Goal: Task Accomplishment & Management: Manage account settings

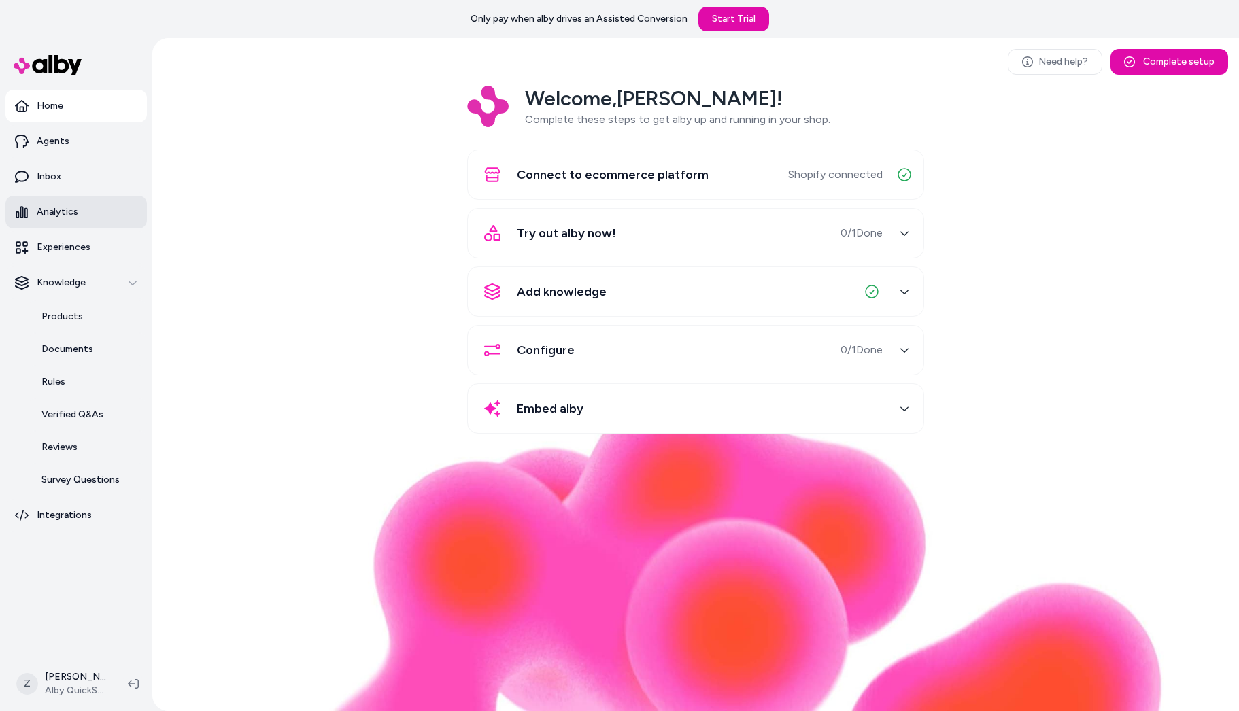
click at [84, 210] on link "Analytics" at bounding box center [75, 212] width 141 height 33
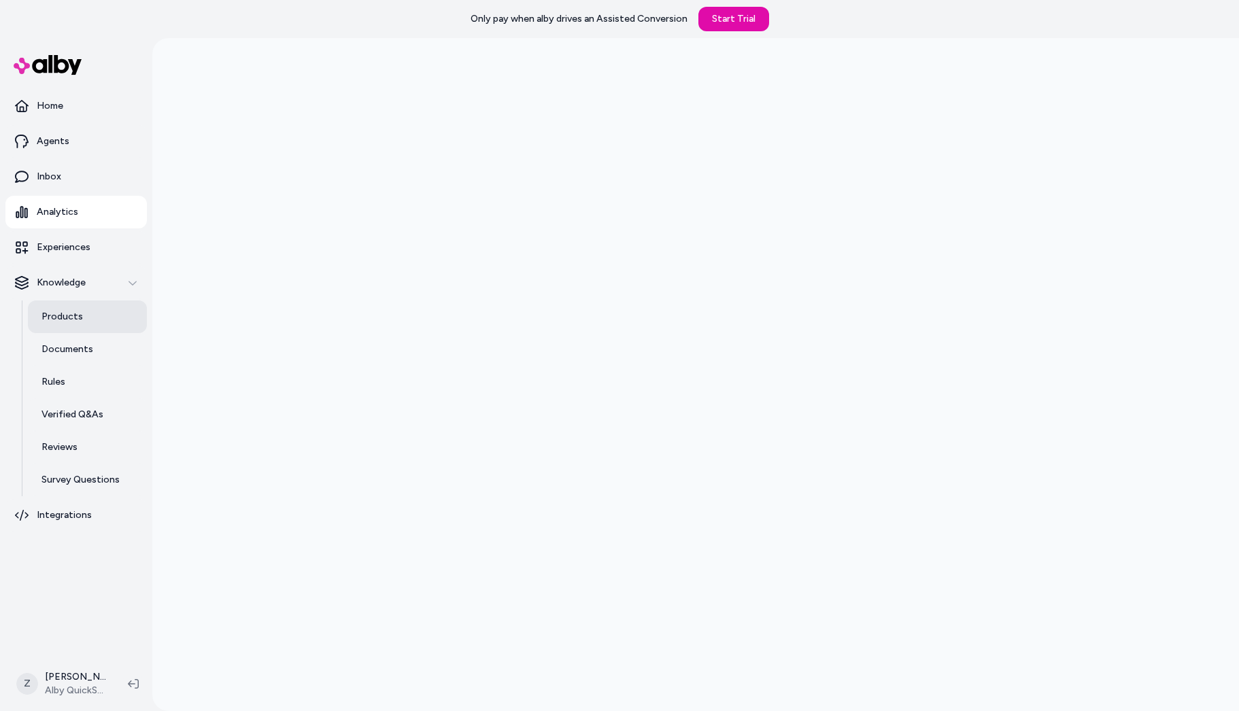
click at [73, 314] on p "Products" at bounding box center [61, 317] width 41 height 14
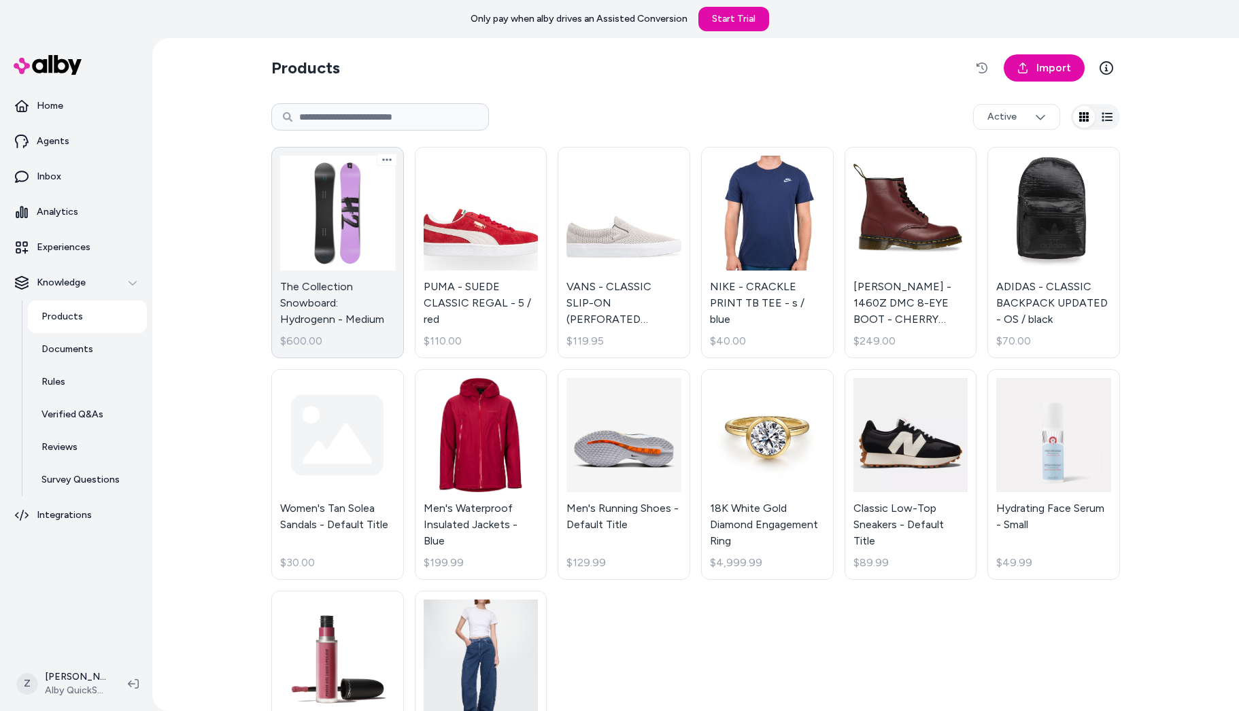
click at [351, 238] on link "The Collection Snowboard: Hydrogenn - Medium $600.00" at bounding box center [337, 252] width 133 height 211
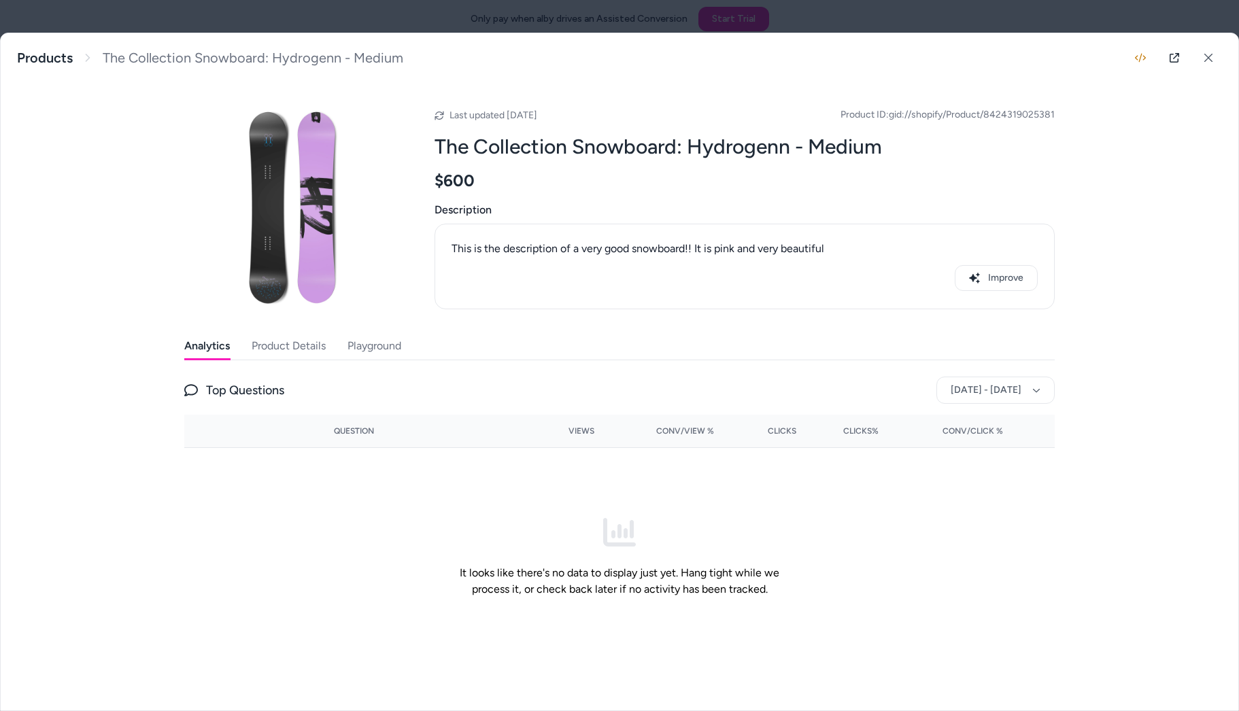
click at [273, 352] on button "Product Details" at bounding box center [289, 345] width 74 height 27
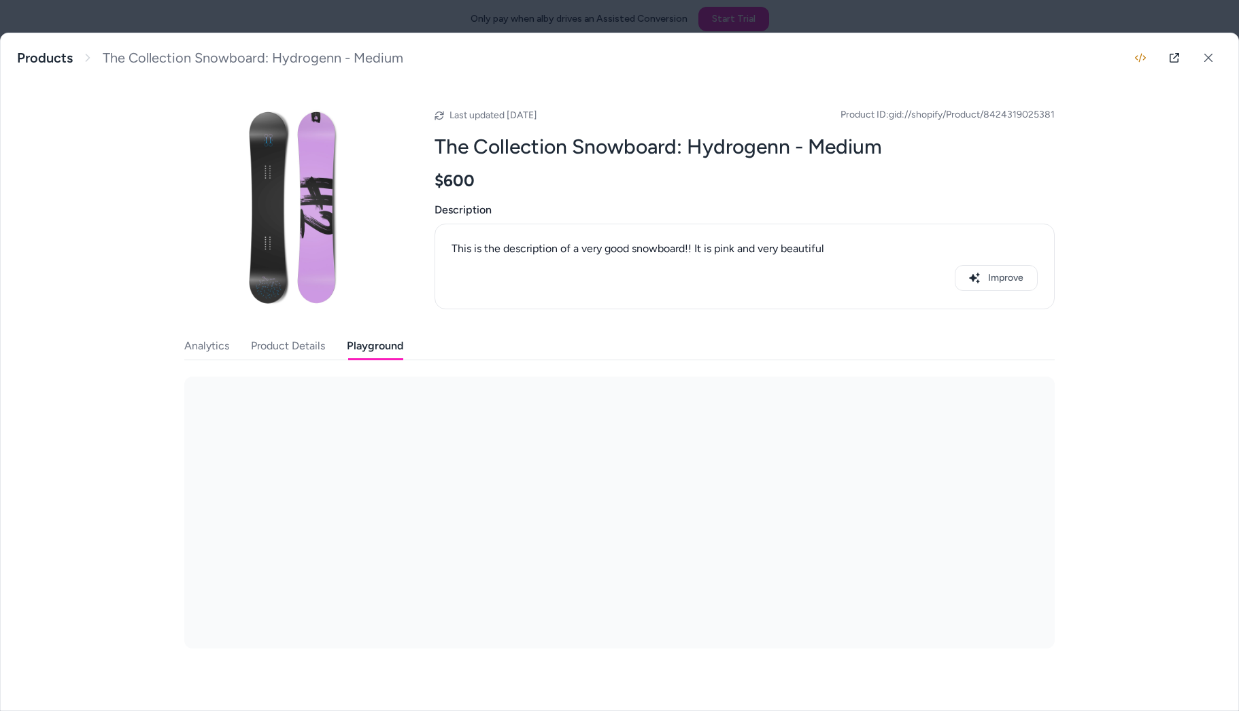
click at [400, 339] on button "Playground" at bounding box center [375, 345] width 56 height 27
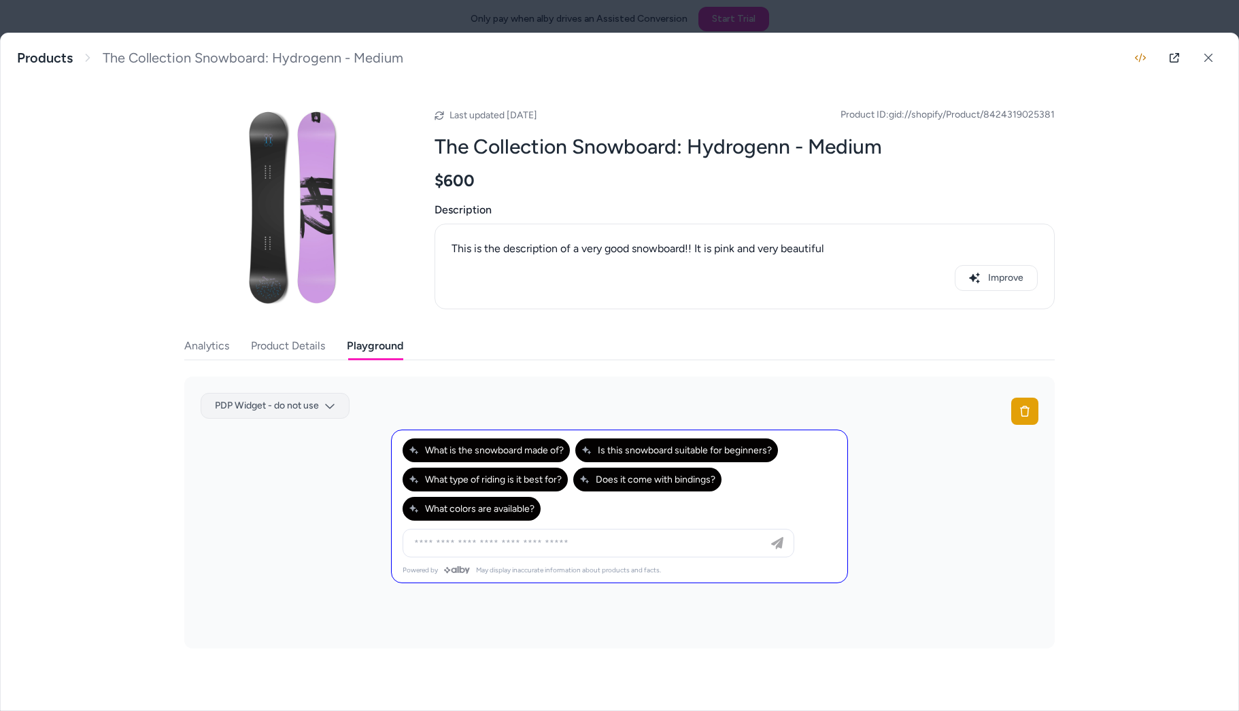
click at [284, 409] on body "Only pay when alby drives an Assisted Conversion Start Trial Home Agents Inbox …" at bounding box center [619, 355] width 1239 height 711
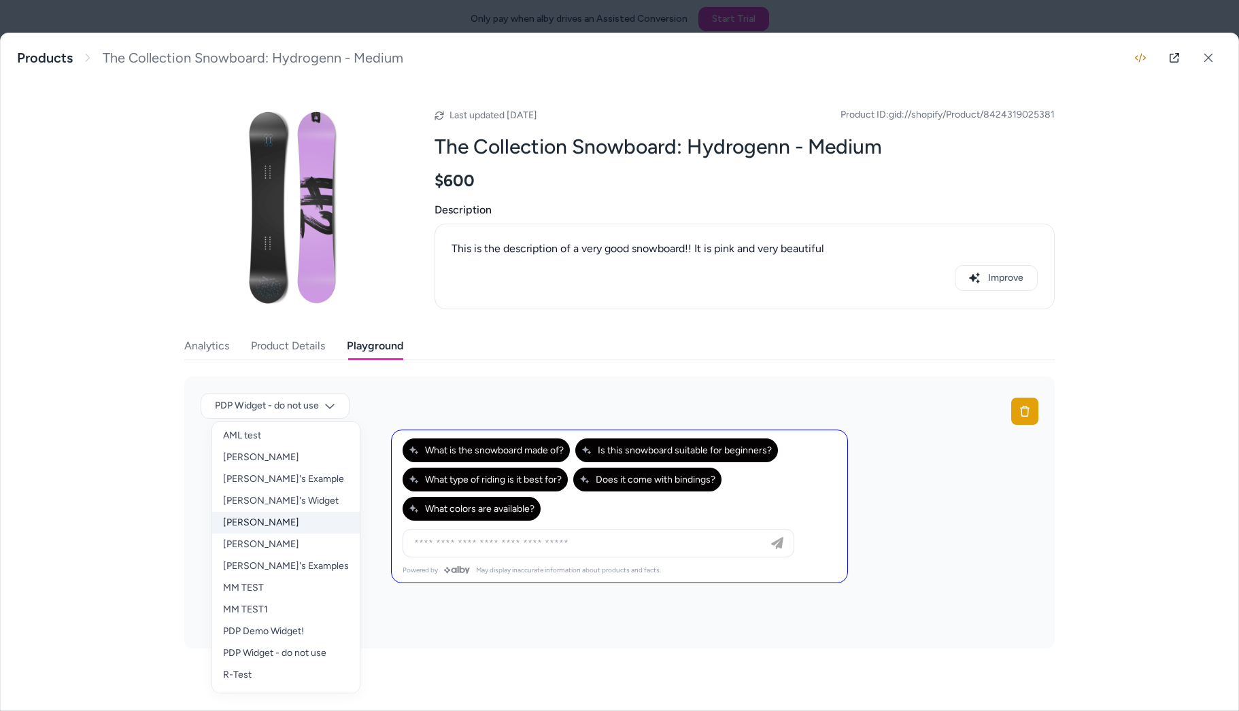
click at [269, 519] on div "Emily Test" at bounding box center [286, 523] width 148 height 22
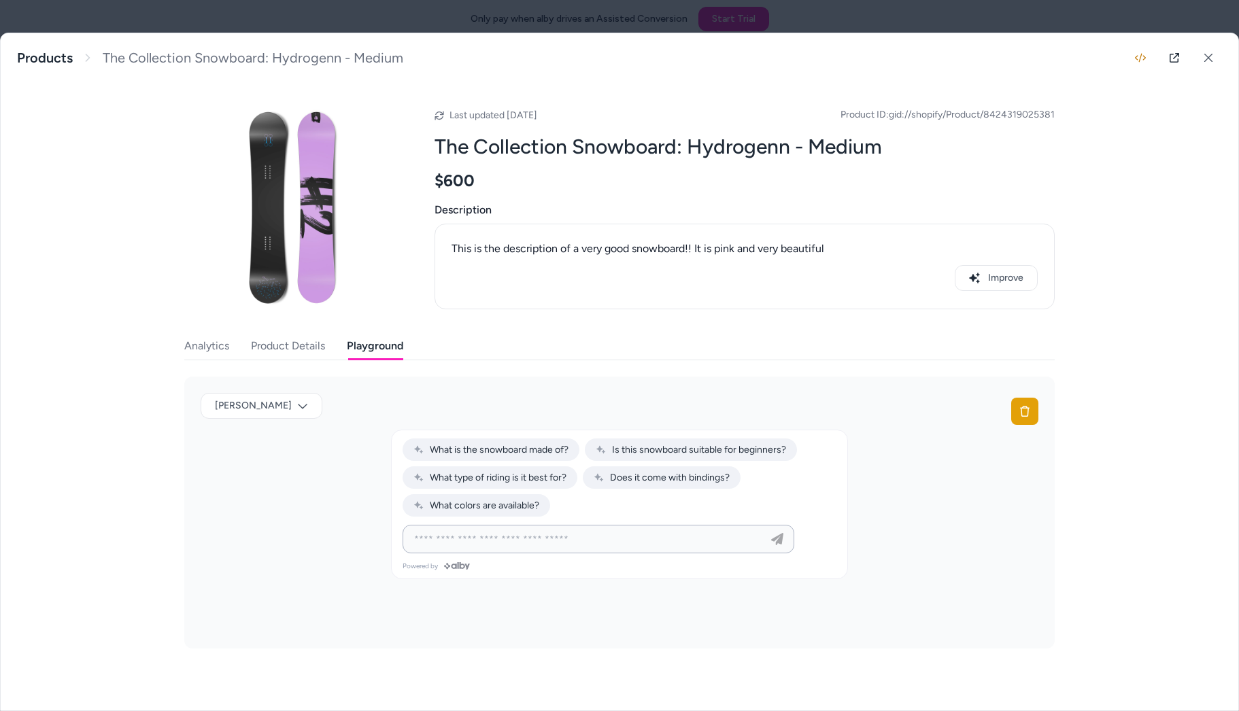
click at [502, 532] on input at bounding box center [585, 539] width 358 height 16
click at [731, 452] on span "Is this snowboard suitable for beginners?" at bounding box center [691, 450] width 190 height 12
type input "**********"
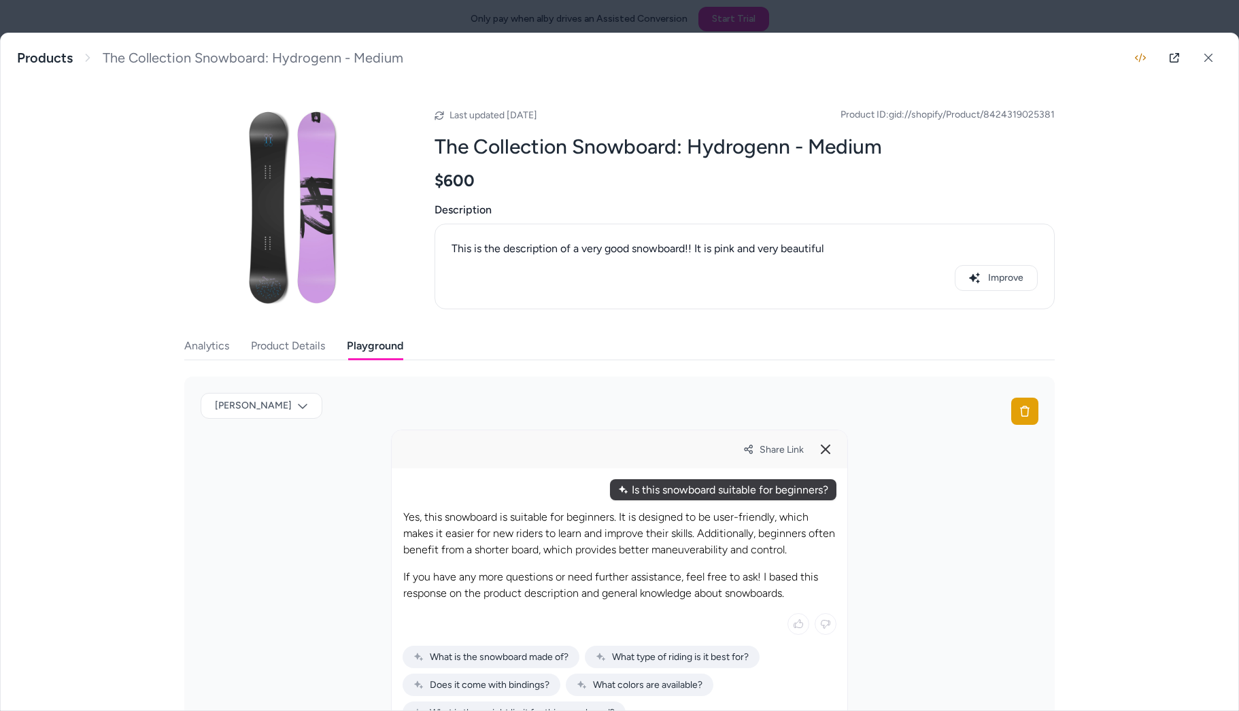
click at [241, 24] on div at bounding box center [619, 355] width 1239 height 711
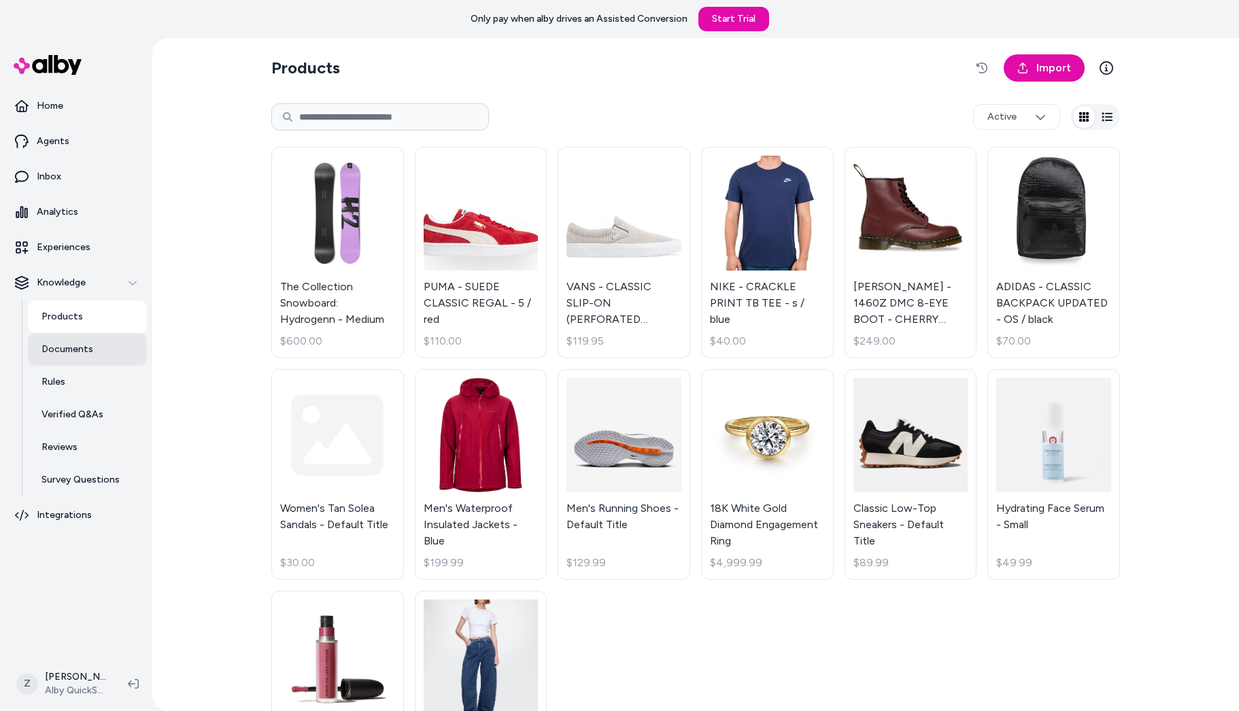
click at [61, 359] on link "Documents" at bounding box center [87, 349] width 119 height 33
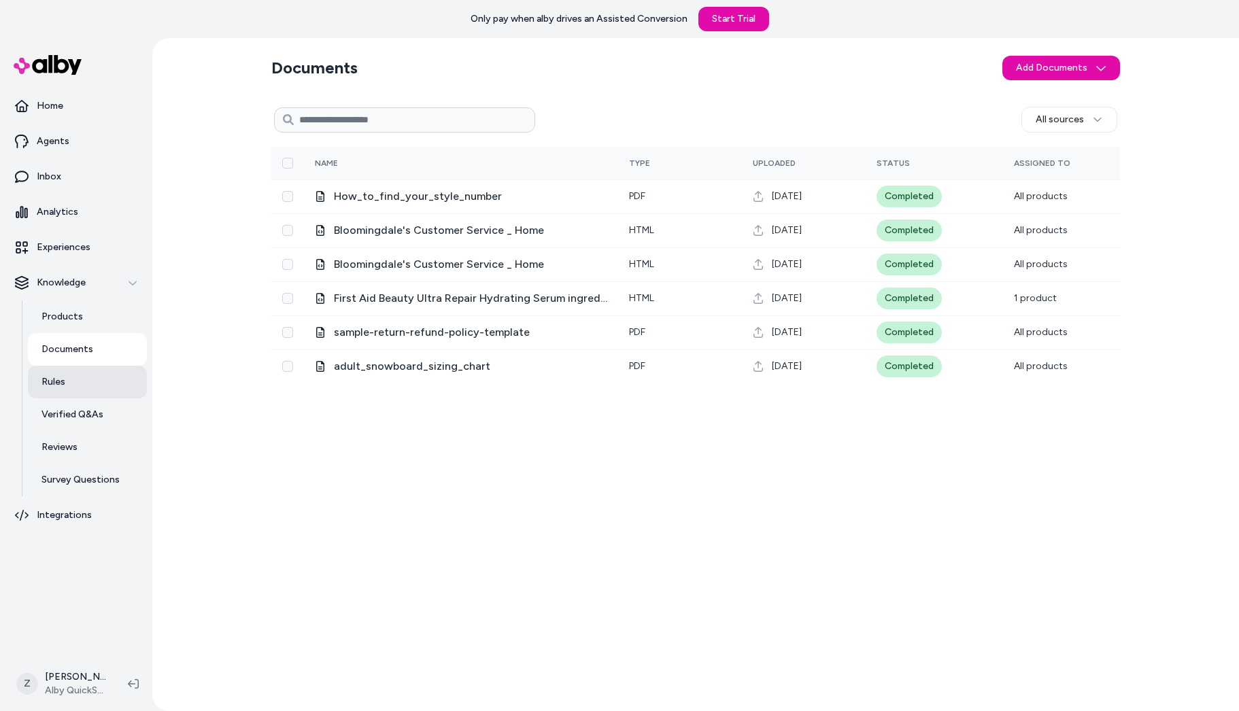
click at [78, 375] on link "Rules" at bounding box center [87, 382] width 119 height 33
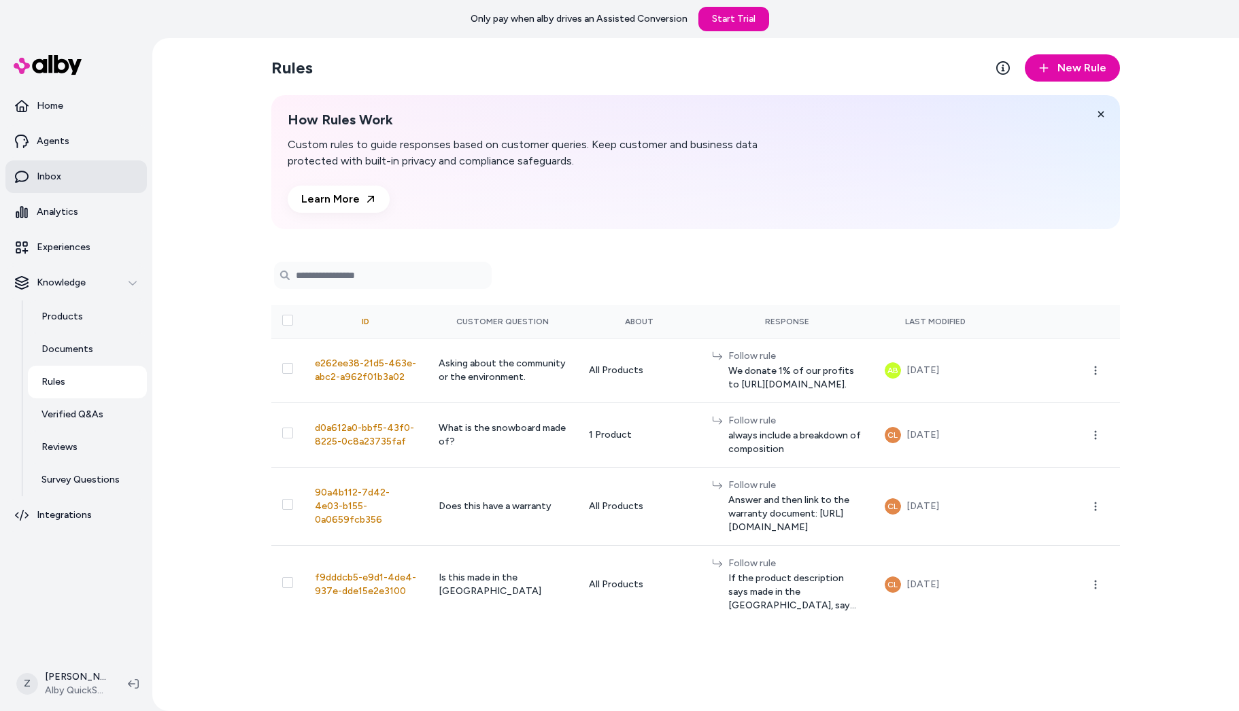
click at [50, 180] on p "Inbox" at bounding box center [49, 177] width 24 height 14
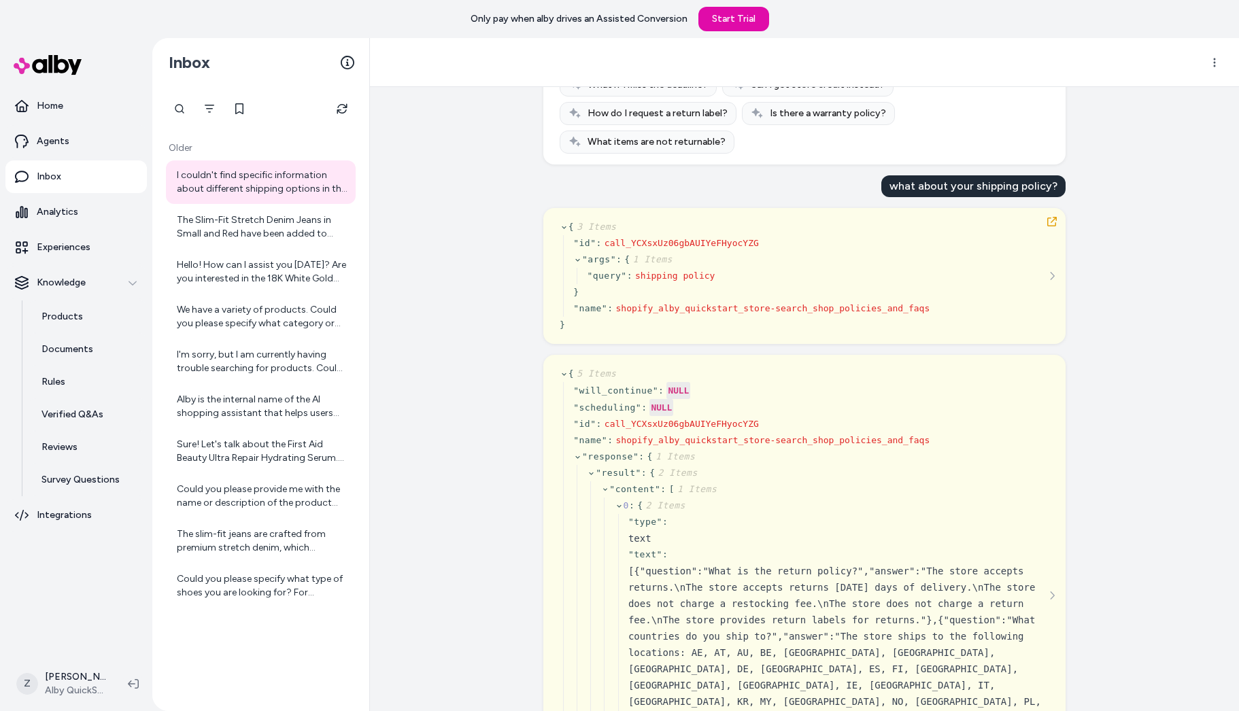
scroll to position [592, 0]
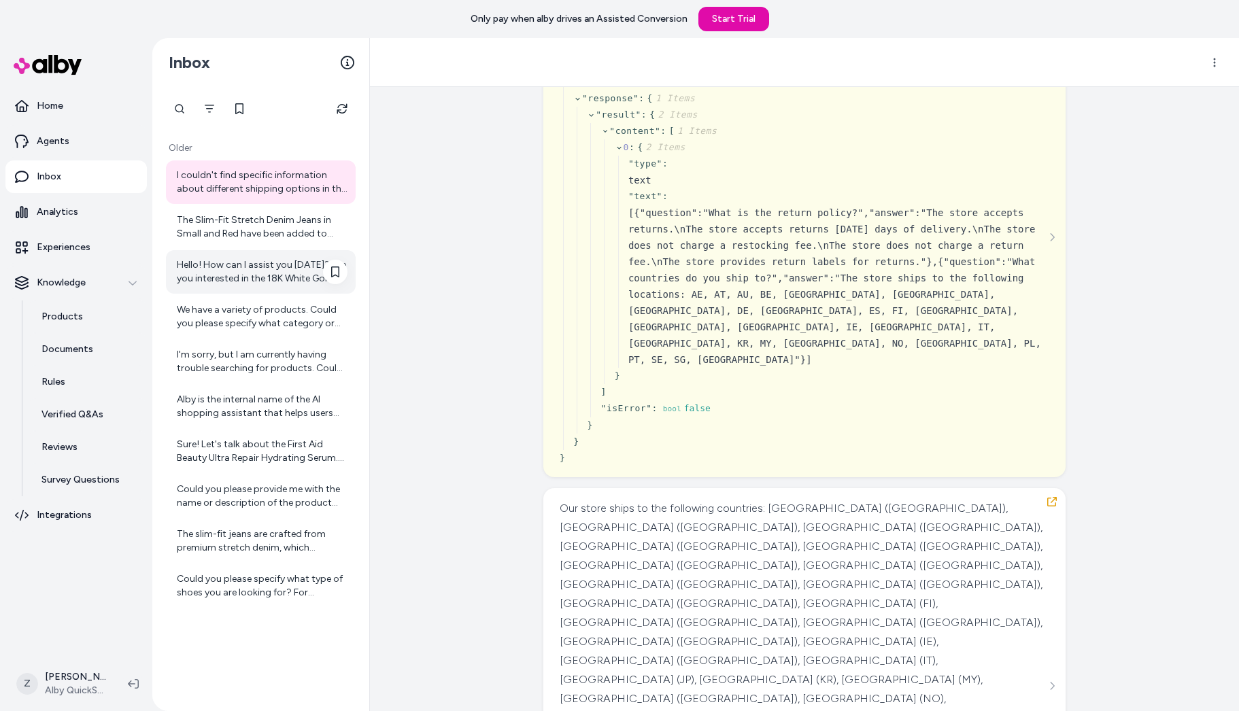
click at [271, 267] on div "Hello! How can I assist you today? Are you interested in the 18K White Gold Dia…" at bounding box center [262, 271] width 171 height 27
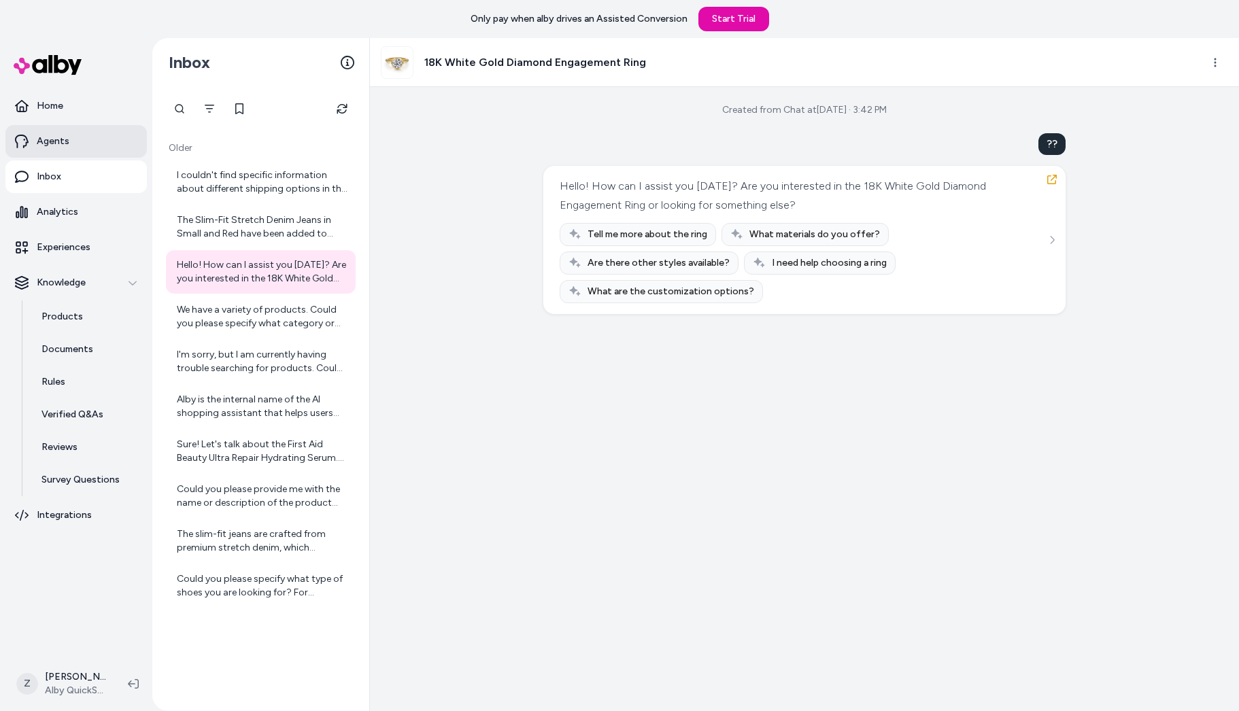
click at [60, 151] on link "Agents" at bounding box center [75, 141] width 141 height 33
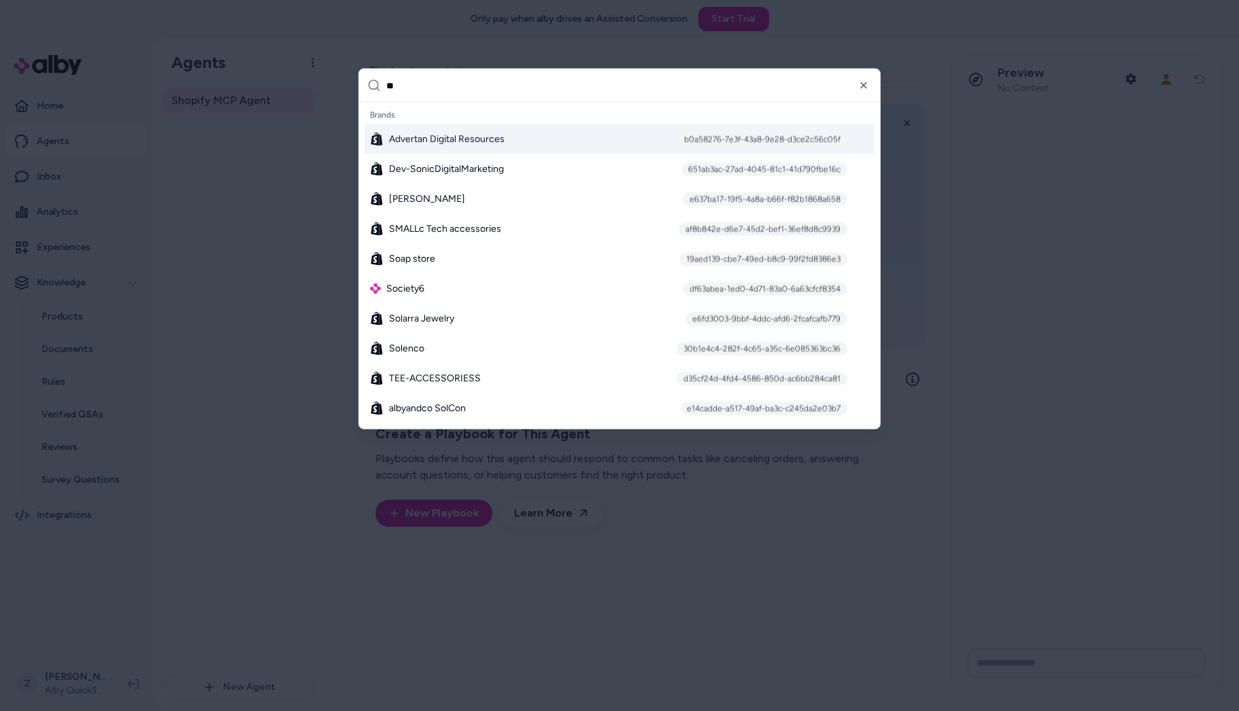
type input "***"
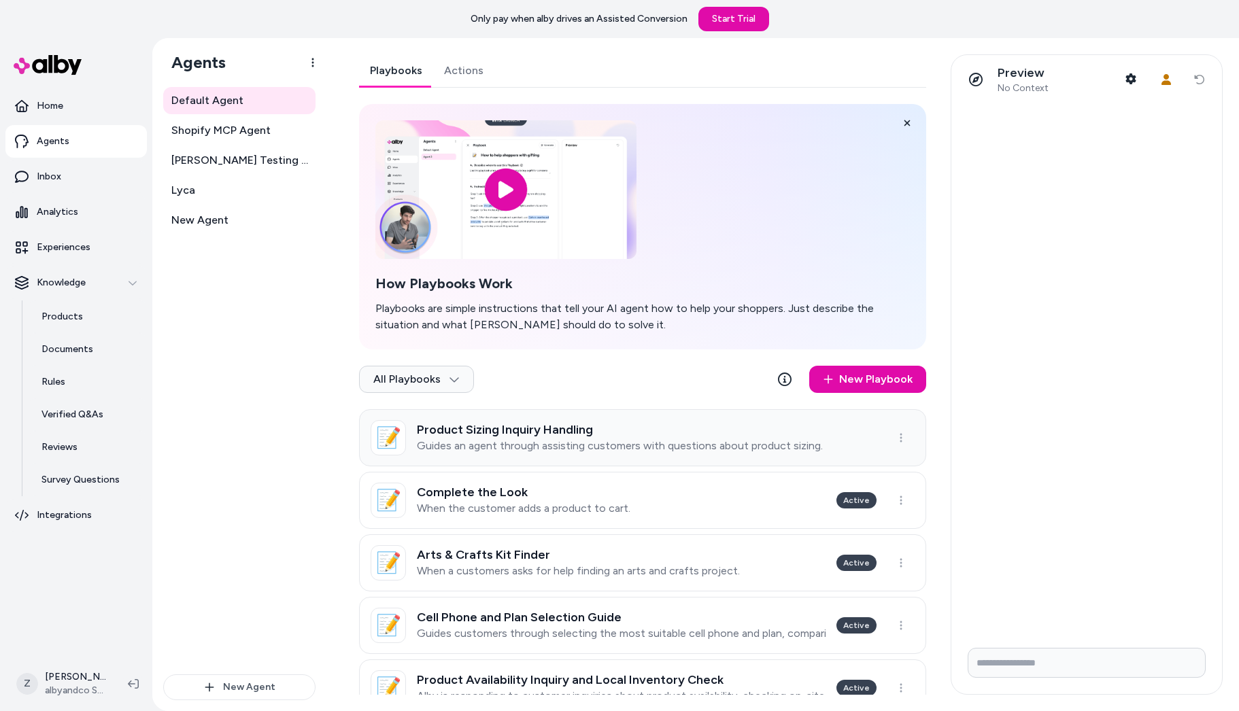
click at [464, 425] on h3 "Product Sizing Inquiry Handling" at bounding box center [620, 430] width 406 height 14
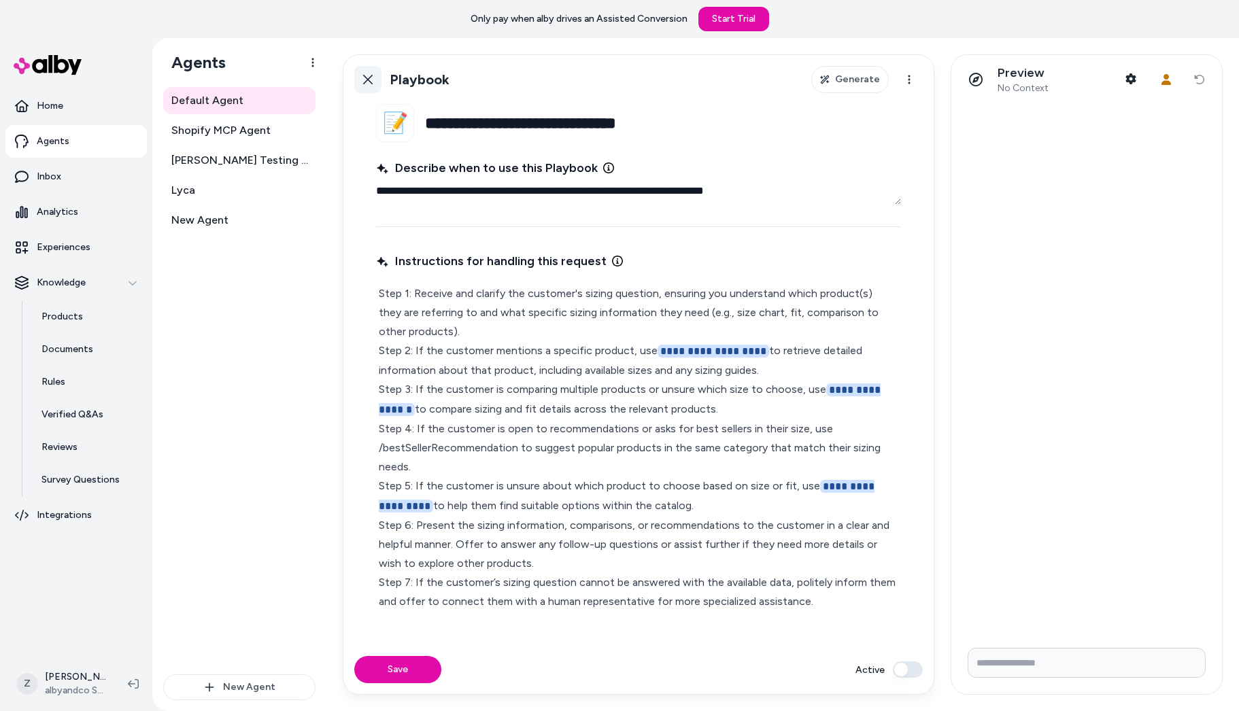
click at [360, 74] on link "Back" at bounding box center [367, 79] width 27 height 27
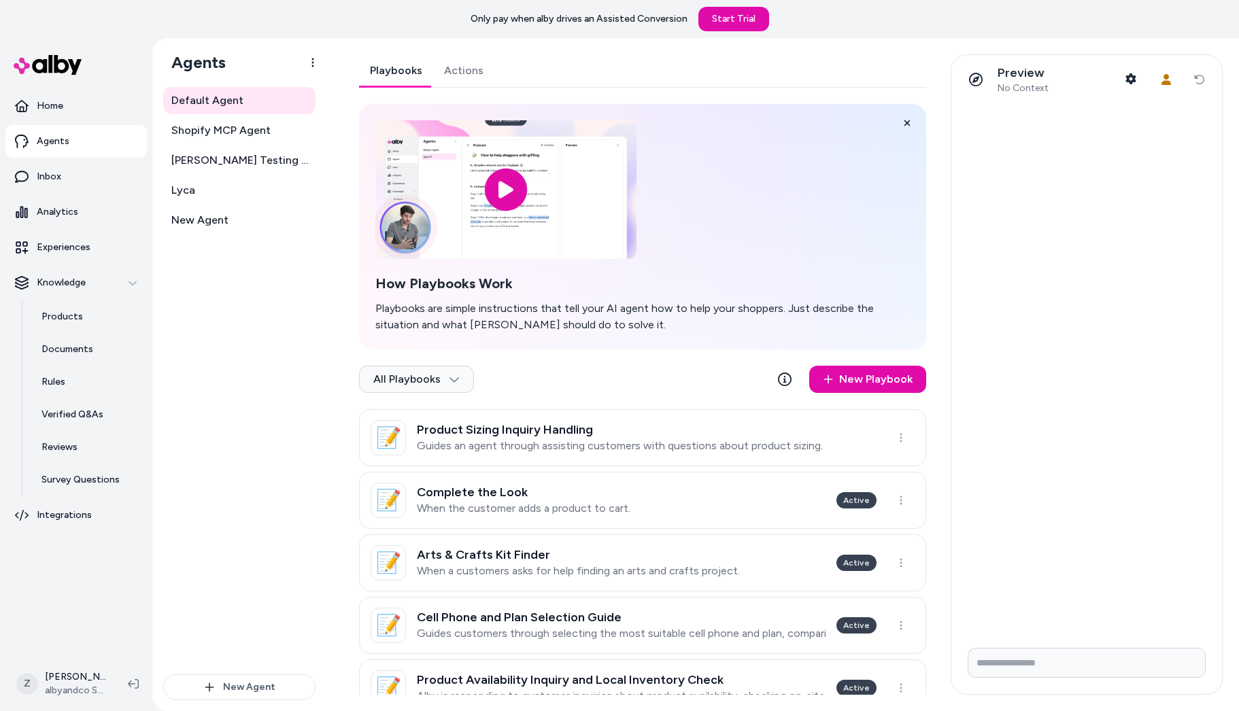
click at [441, 70] on link "Actions" at bounding box center [463, 70] width 61 height 33
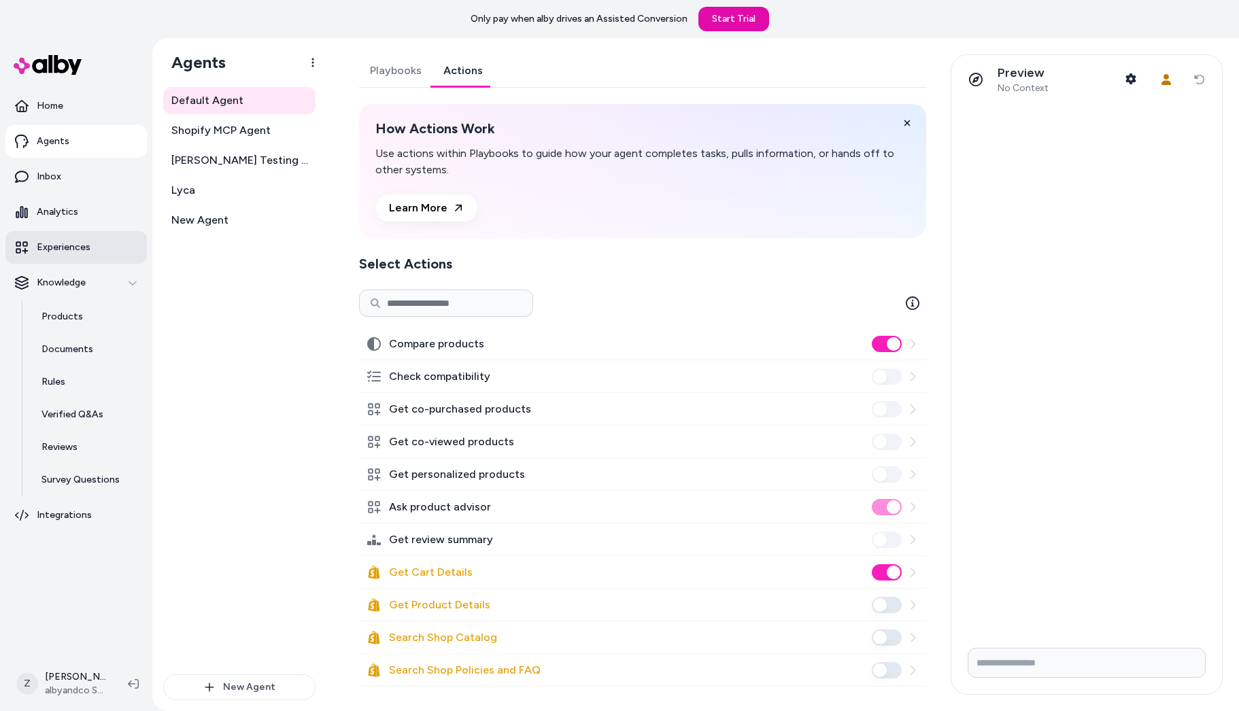
click at [92, 243] on link "Experiences" at bounding box center [75, 247] width 141 height 33
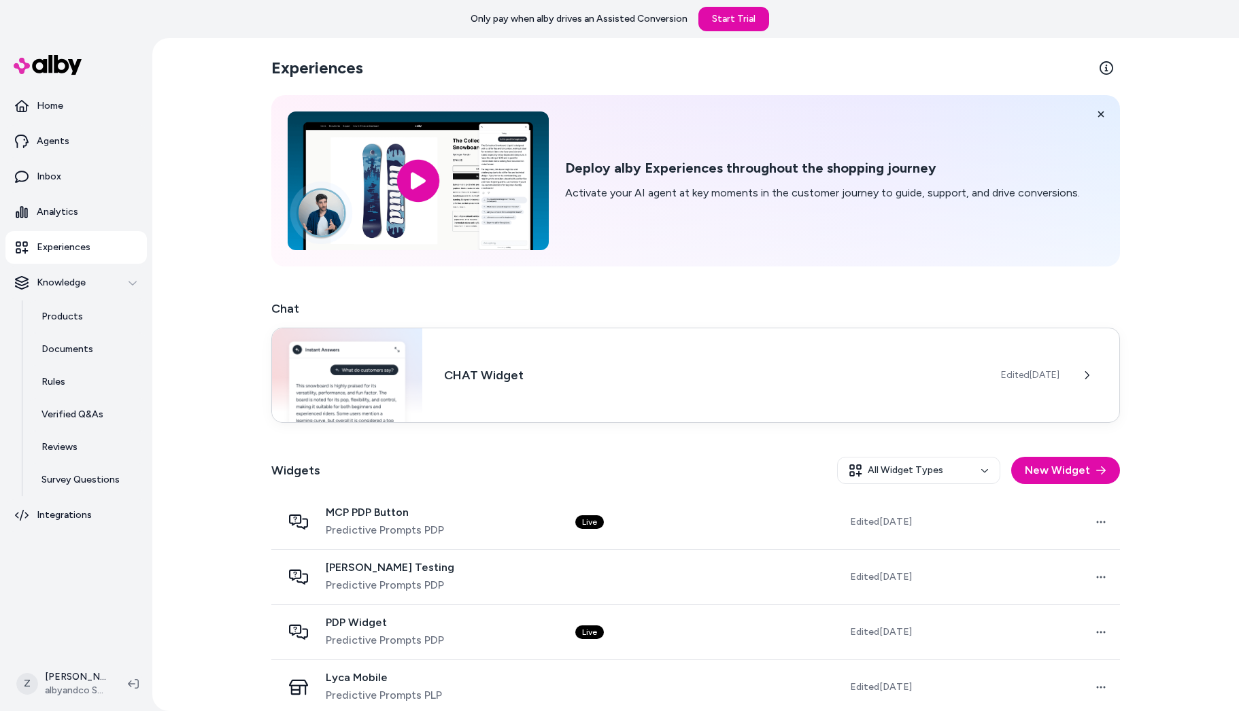
click at [500, 383] on h3 "CHAT Widget" at bounding box center [711, 375] width 535 height 19
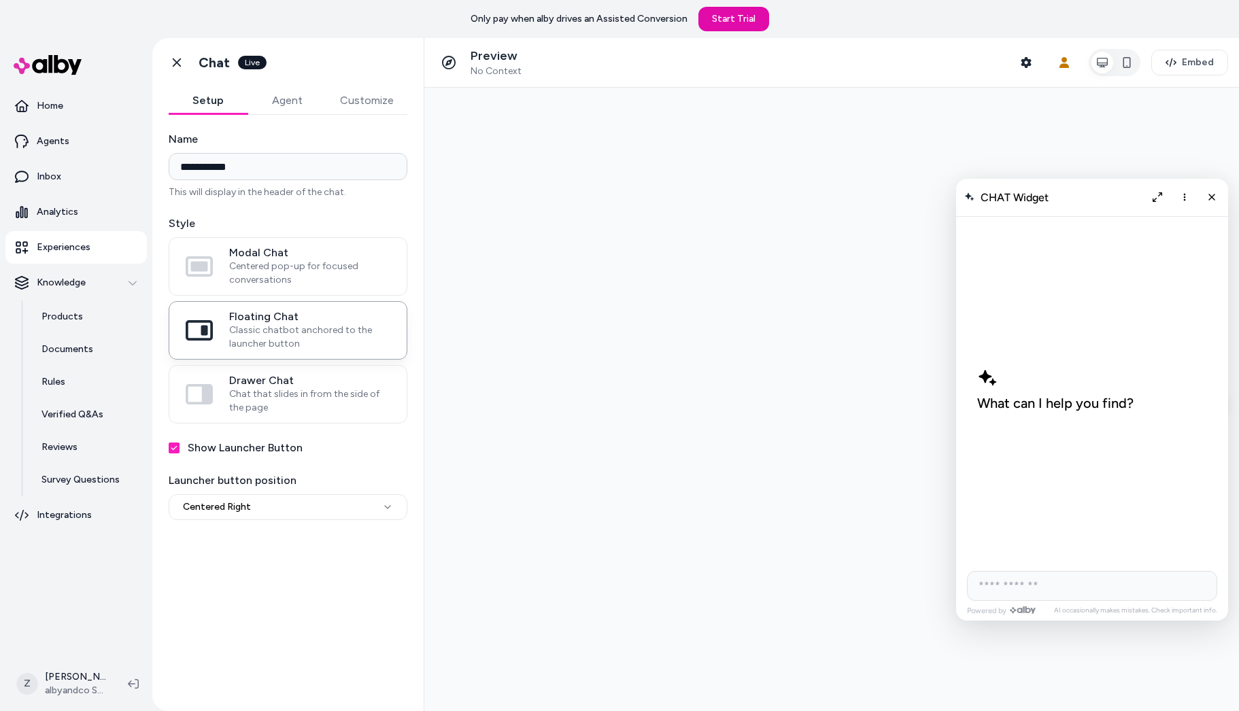
click at [246, 297] on div "Modal Chat Centered pop-up for focused conversations Floating Chat Classic chat…" at bounding box center [288, 330] width 239 height 186
click at [178, 74] on link "Go back" at bounding box center [176, 62] width 27 height 27
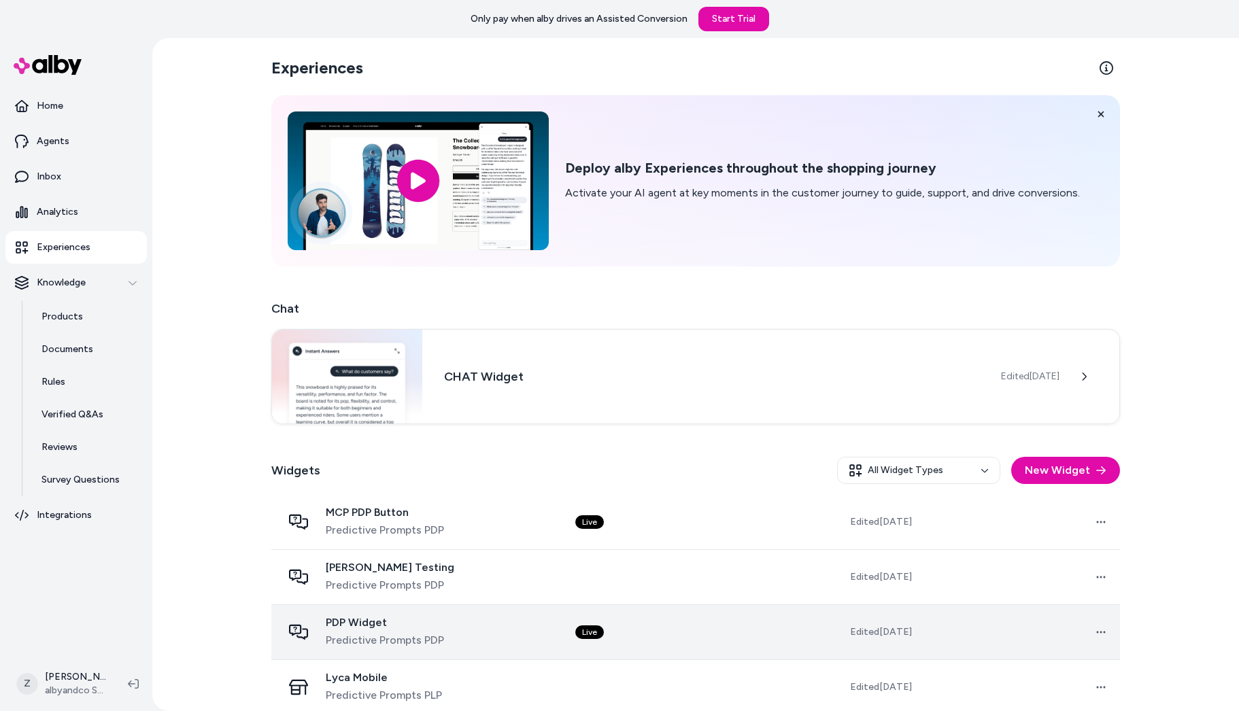
click at [368, 623] on span "PDP Widget" at bounding box center [385, 623] width 118 height 14
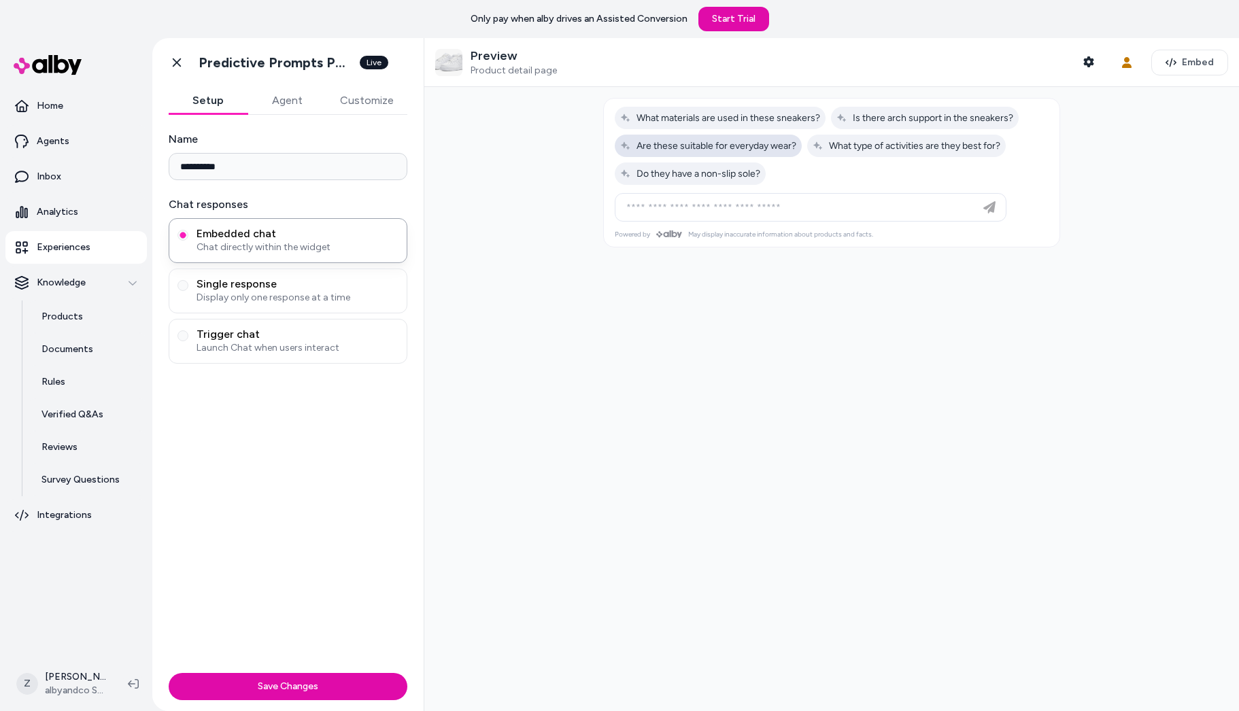
click at [750, 147] on span "Are these suitable for everyday wear?" at bounding box center [708, 146] width 176 height 12
type input "**********"
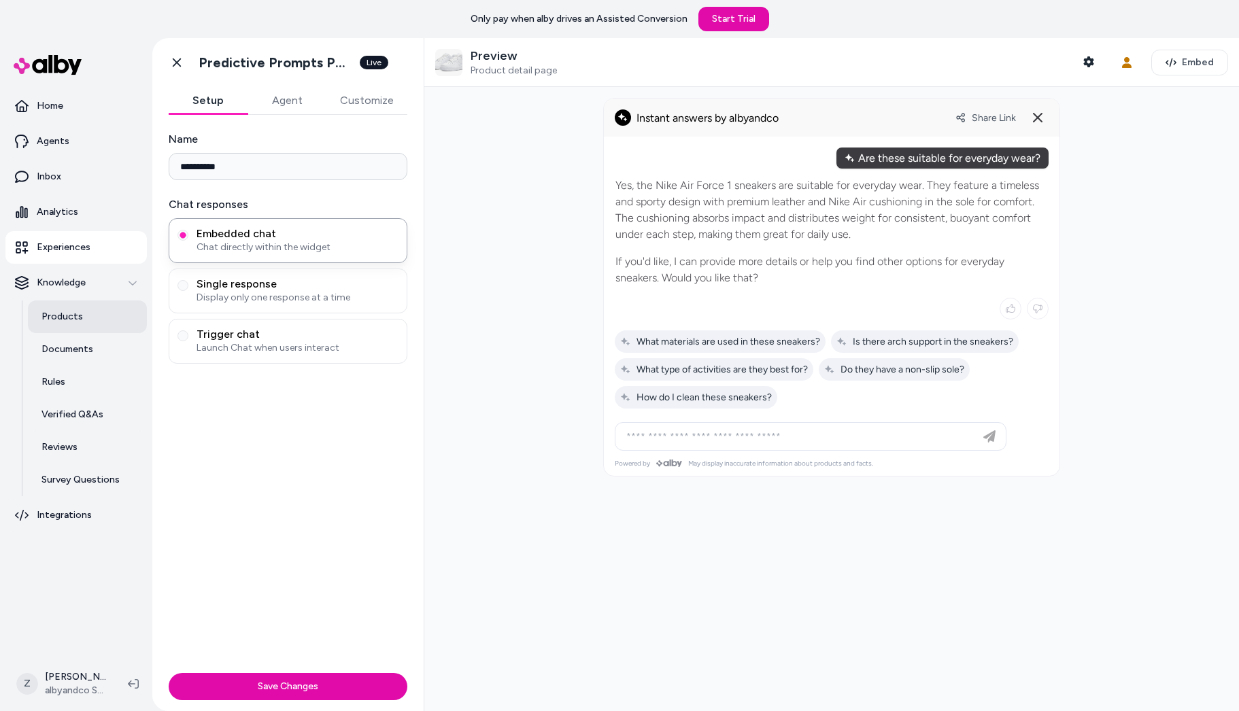
click at [41, 306] on link "Products" at bounding box center [87, 317] width 119 height 33
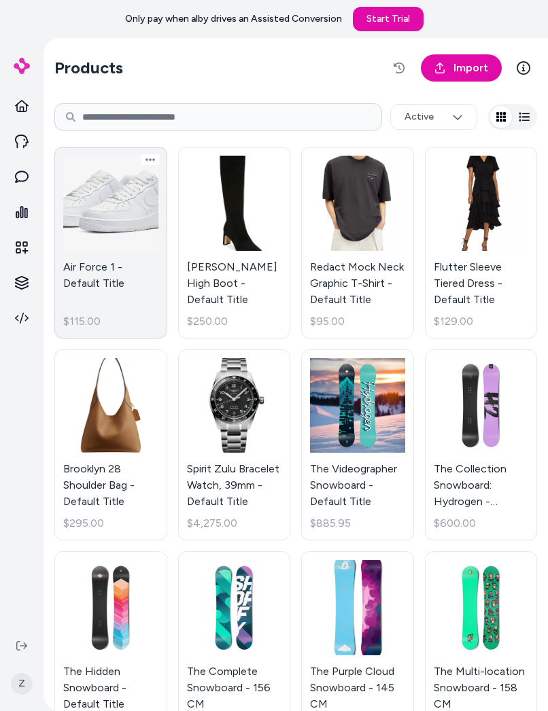
click at [139, 219] on link "Air Force 1 - Default Title $115.00" at bounding box center [110, 243] width 113 height 192
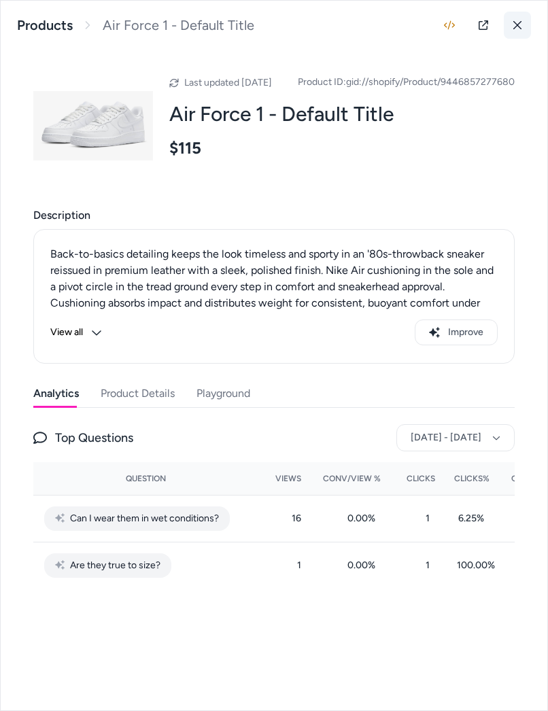
click at [467, 28] on button at bounding box center [517, 25] width 27 height 27
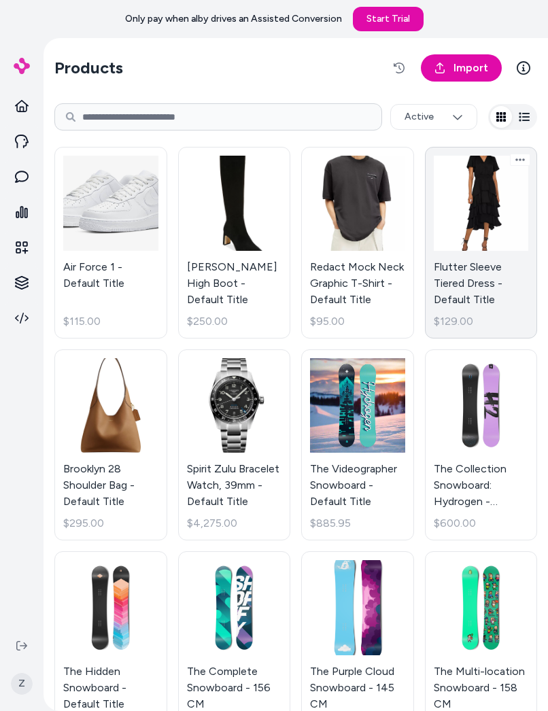
click at [105, 271] on link "Air Force 1 - Default Title $115.00" at bounding box center [110, 243] width 113 height 192
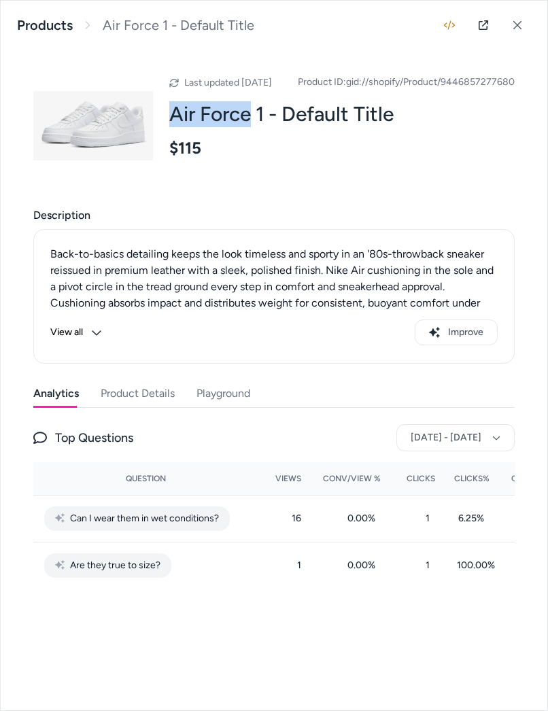
drag, startPoint x: 171, startPoint y: 131, endPoint x: 254, endPoint y: 127, distance: 83.7
click at [254, 127] on h2 "Air Force 1 - Default Title" at bounding box center [341, 114] width 345 height 26
copy h2 "Air Force"
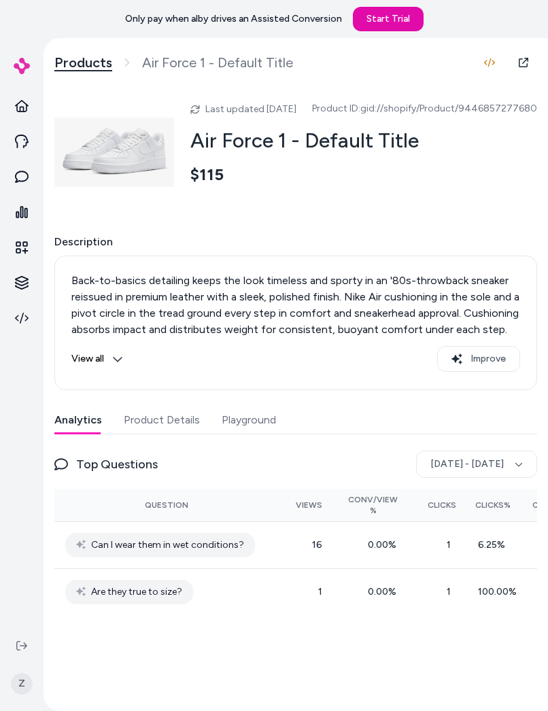
click at [92, 64] on link "Products" at bounding box center [83, 62] width 58 height 17
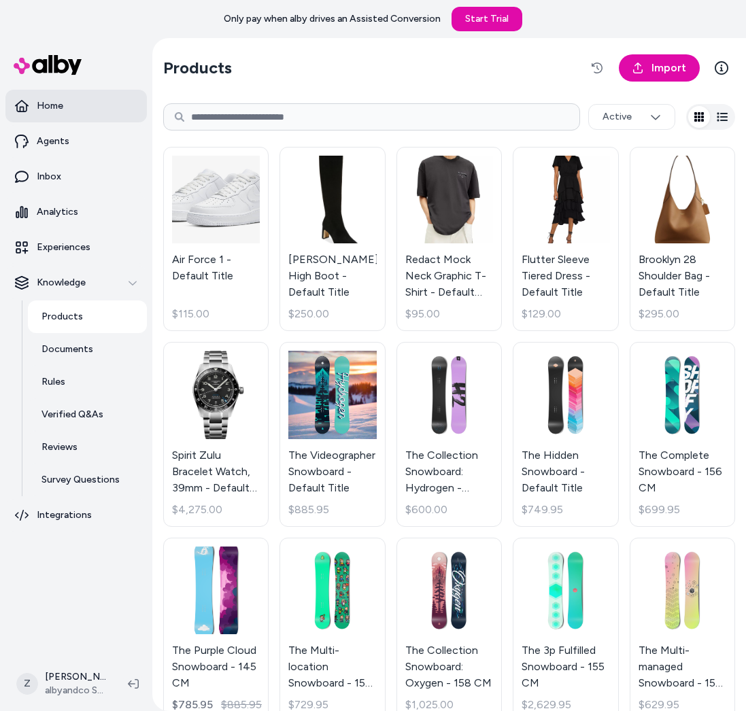
click at [76, 120] on link "Home" at bounding box center [75, 106] width 141 height 33
click at [65, 92] on link "Home" at bounding box center [75, 106] width 141 height 33
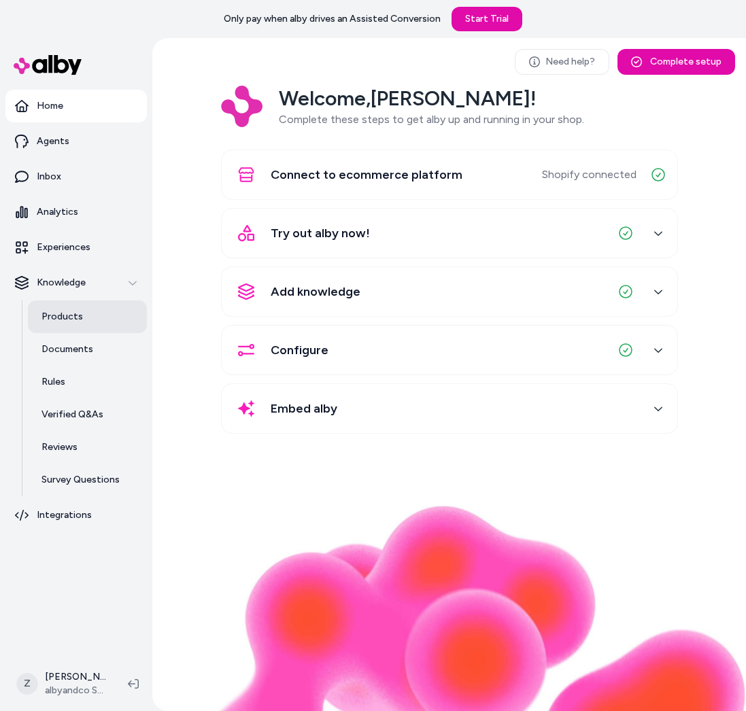
click at [52, 311] on p "Products" at bounding box center [61, 317] width 41 height 14
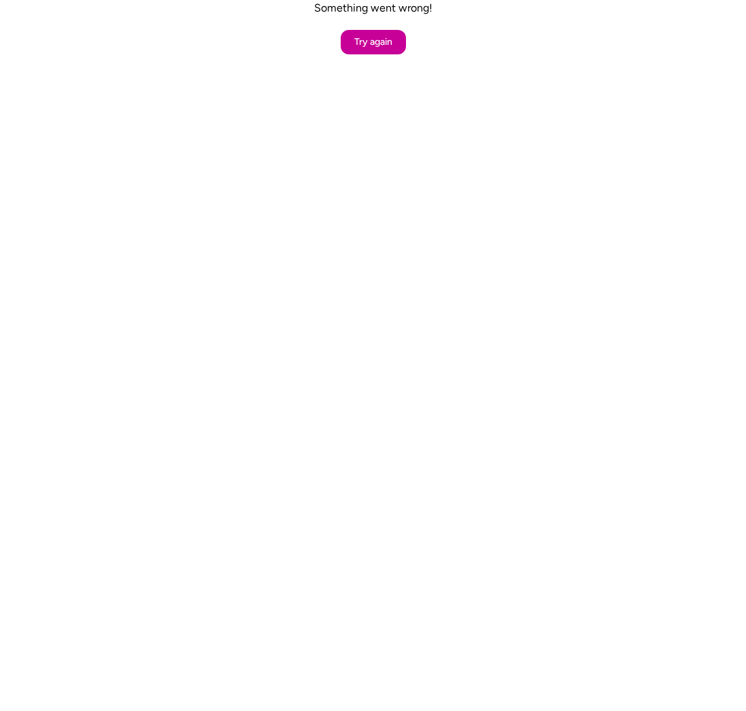
click at [361, 39] on button "Try again" at bounding box center [373, 42] width 65 height 24
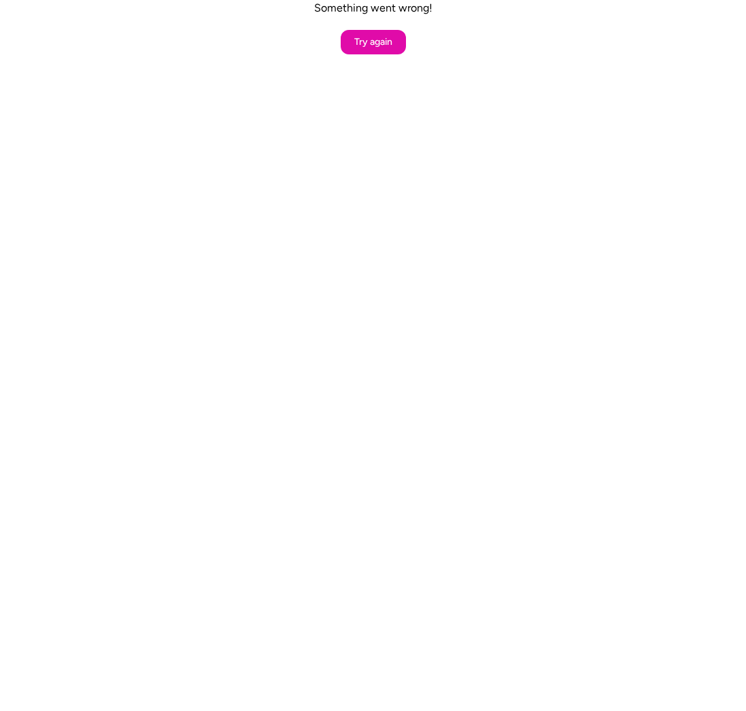
click at [361, 39] on button "Try again" at bounding box center [373, 42] width 65 height 24
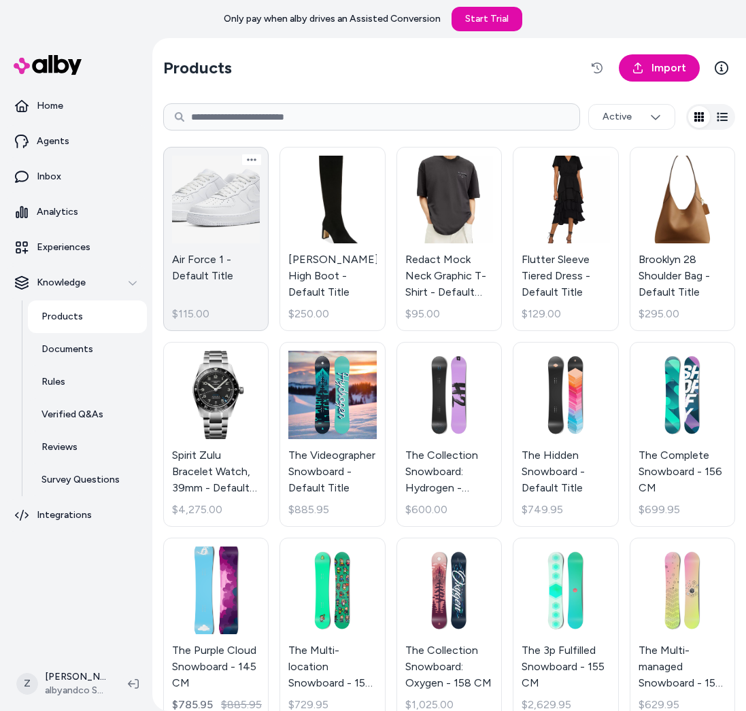
click at [196, 189] on link "Air Force 1 - Default Title $115.00" at bounding box center [215, 239] width 105 height 184
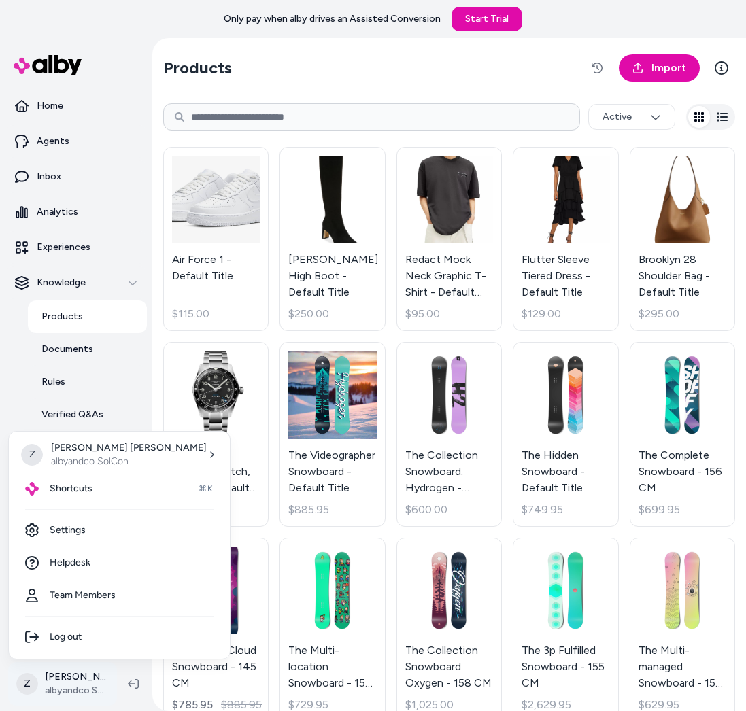
click at [79, 682] on html "Only pay when alby drives an Assisted Conversion Start Trial Home Agents Inbox …" at bounding box center [373, 355] width 746 height 711
click at [118, 534] on link "Settings" at bounding box center [119, 530] width 210 height 33
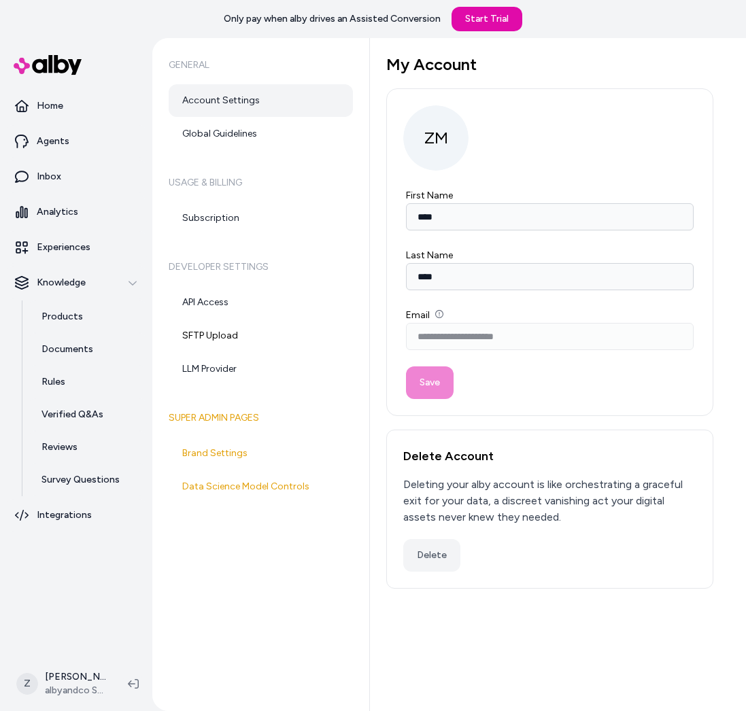
click at [74, 669] on html "**********" at bounding box center [373, 355] width 746 height 711
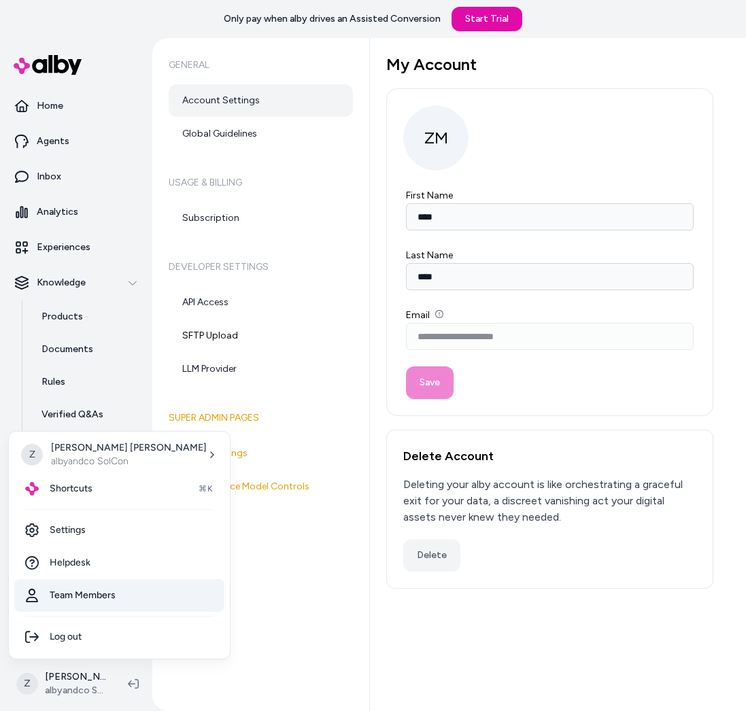
click at [75, 591] on link "Team Members" at bounding box center [119, 595] width 210 height 33
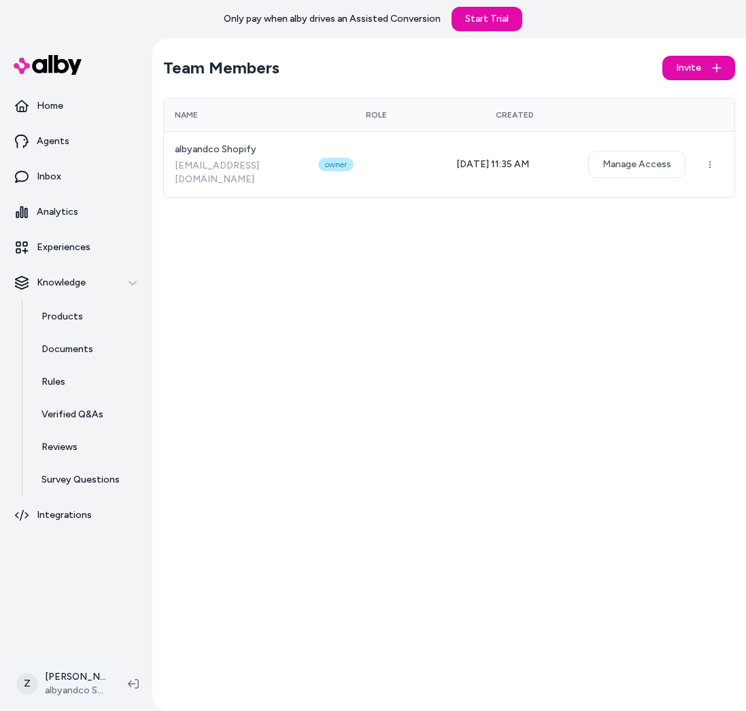
click at [61, 682] on html "Only pay when alby drives an Assisted Conversion Start Trial Home Agents Inbox …" at bounding box center [373, 355] width 746 height 711
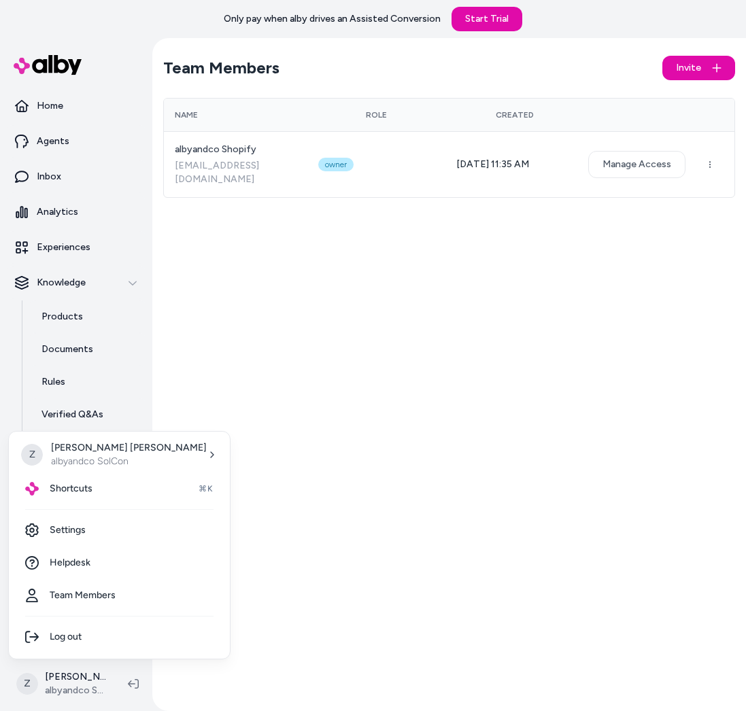
click at [303, 454] on html "Only pay when alby drives an Assisted Conversion Start Trial Home Agents Inbox …" at bounding box center [373, 355] width 746 height 711
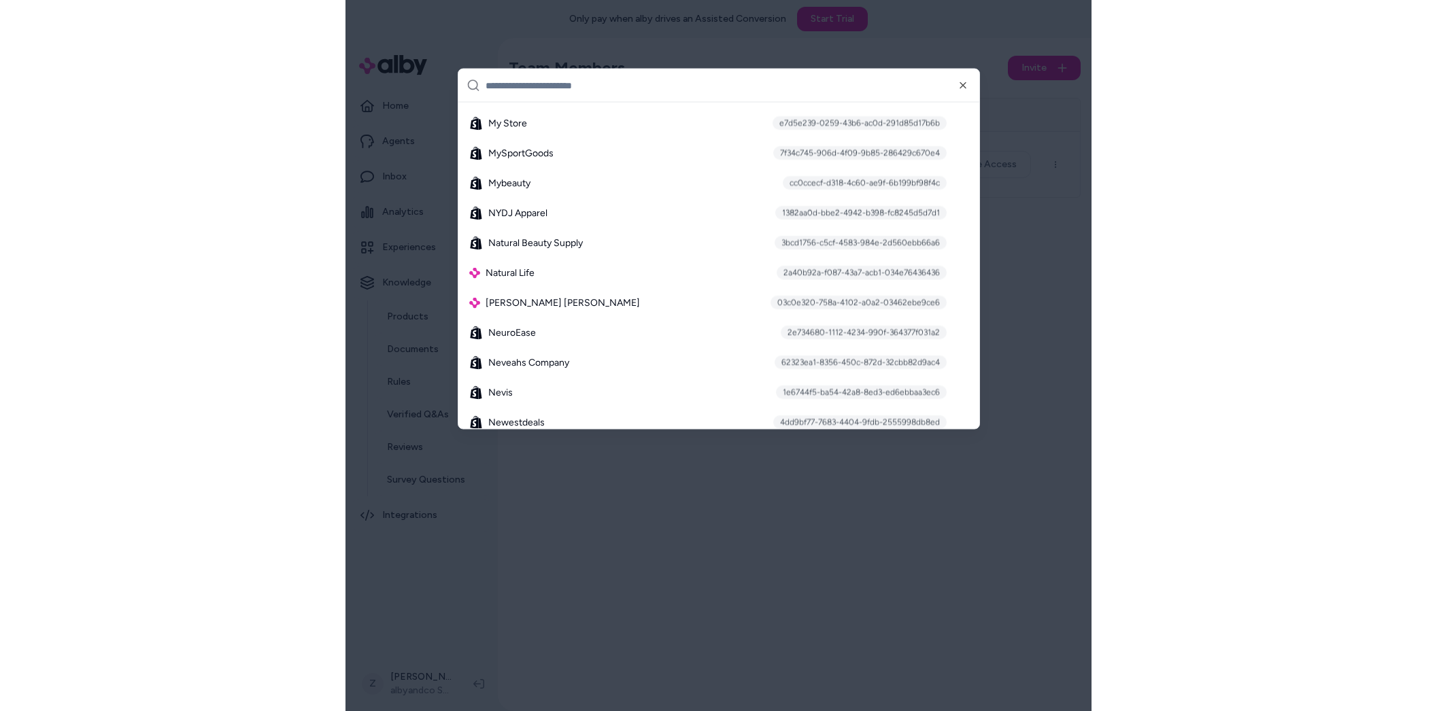
scroll to position [9422, 0]
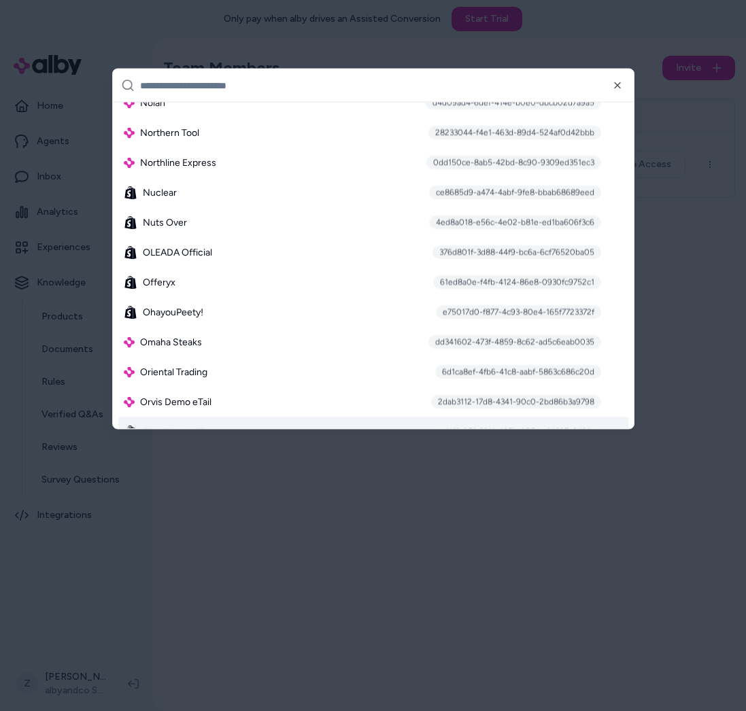
click at [306, 473] on div at bounding box center [373, 355] width 746 height 711
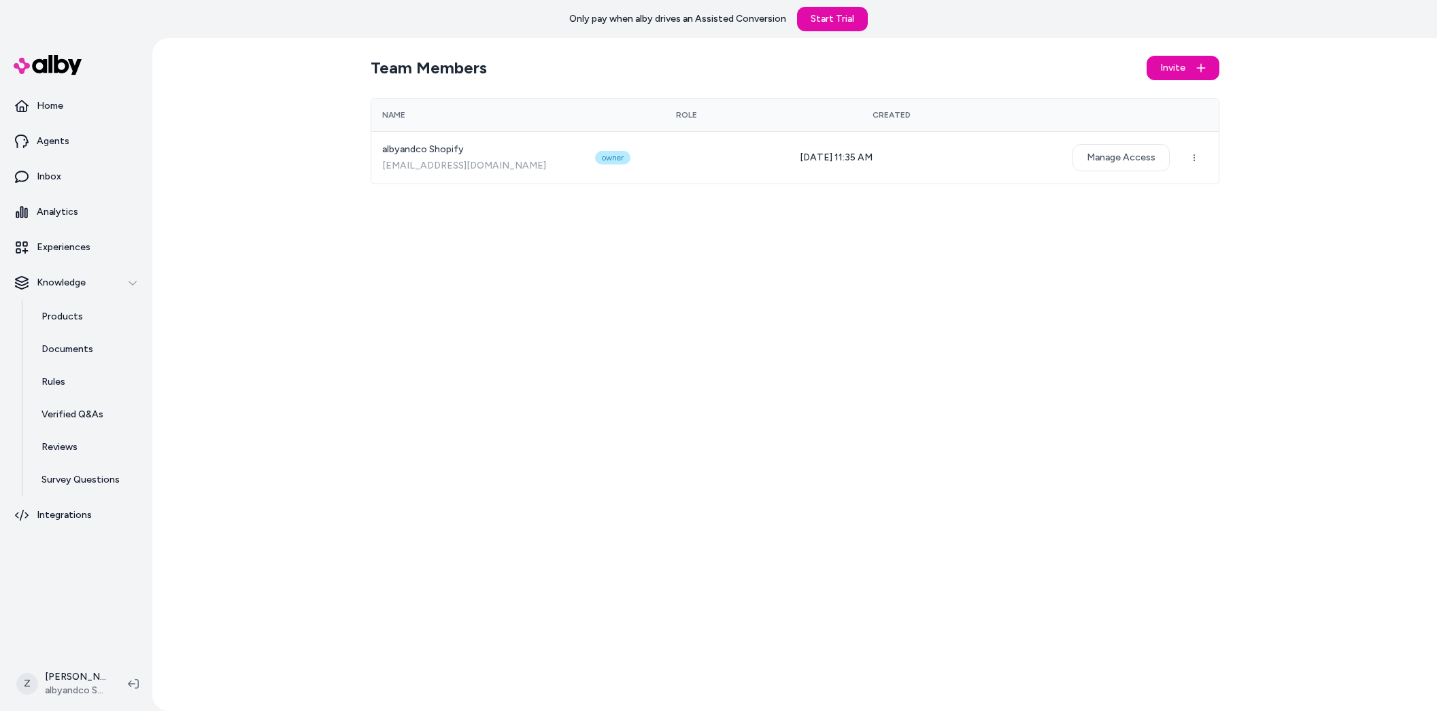
click at [52, 83] on div at bounding box center [86, 65] width 163 height 49
click at [54, 65] on img at bounding box center [48, 65] width 68 height 20
click at [37, 115] on link "Home" at bounding box center [75, 106] width 141 height 33
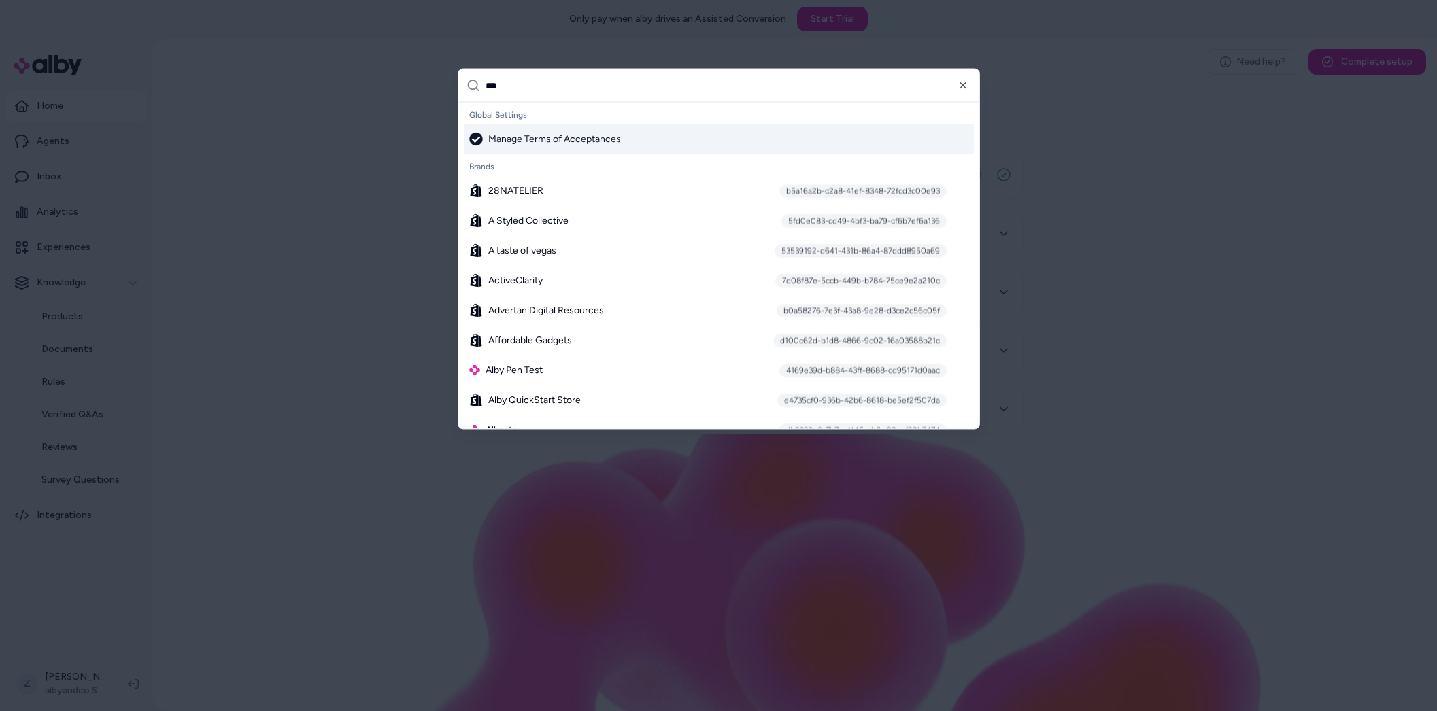
type input "****"
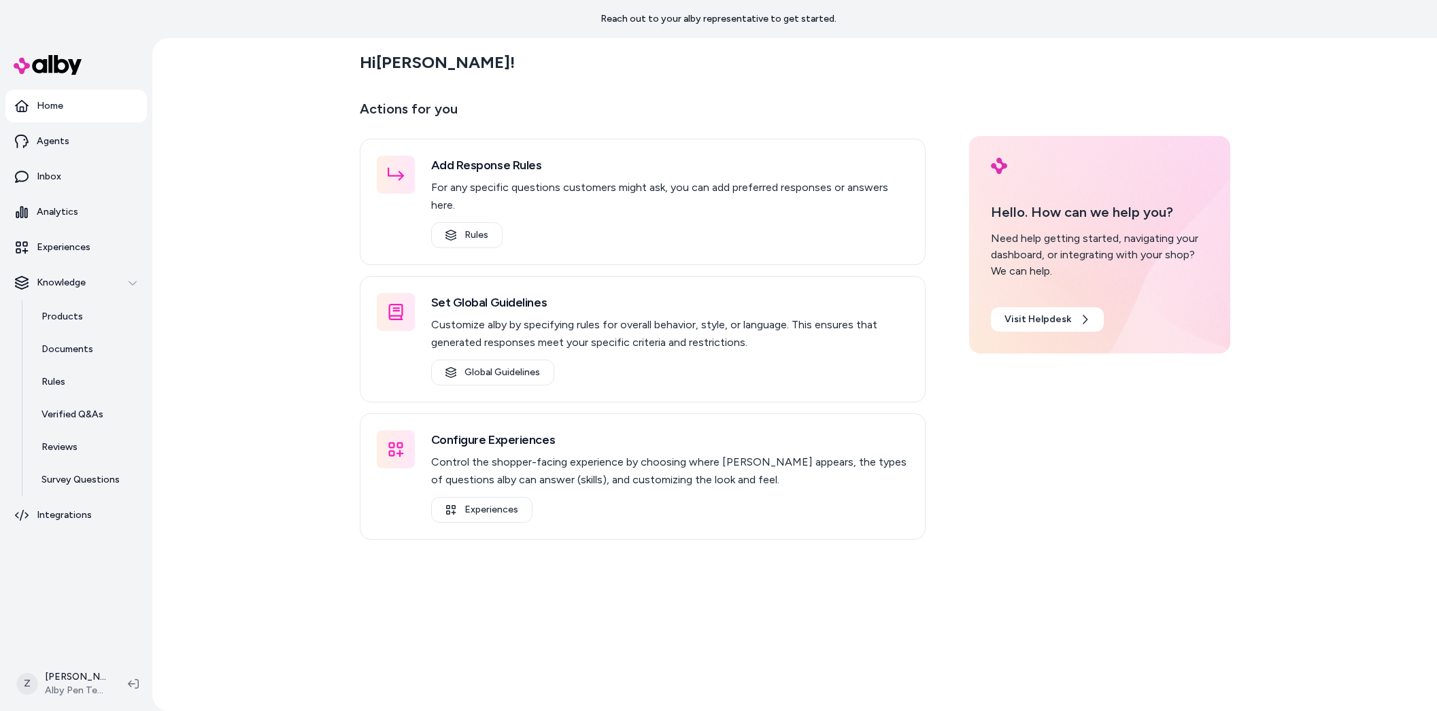
scroll to position [38, 0]
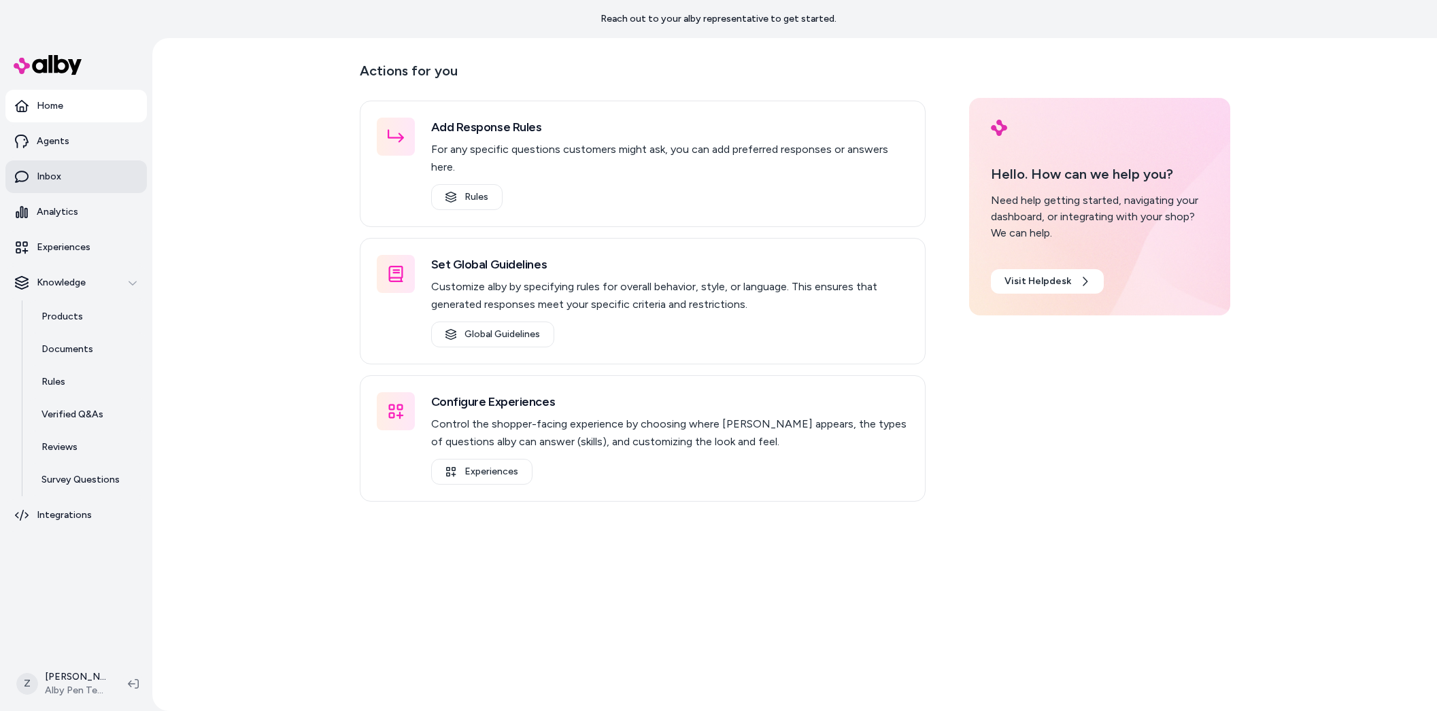
click at [75, 190] on link "Inbox" at bounding box center [75, 176] width 141 height 33
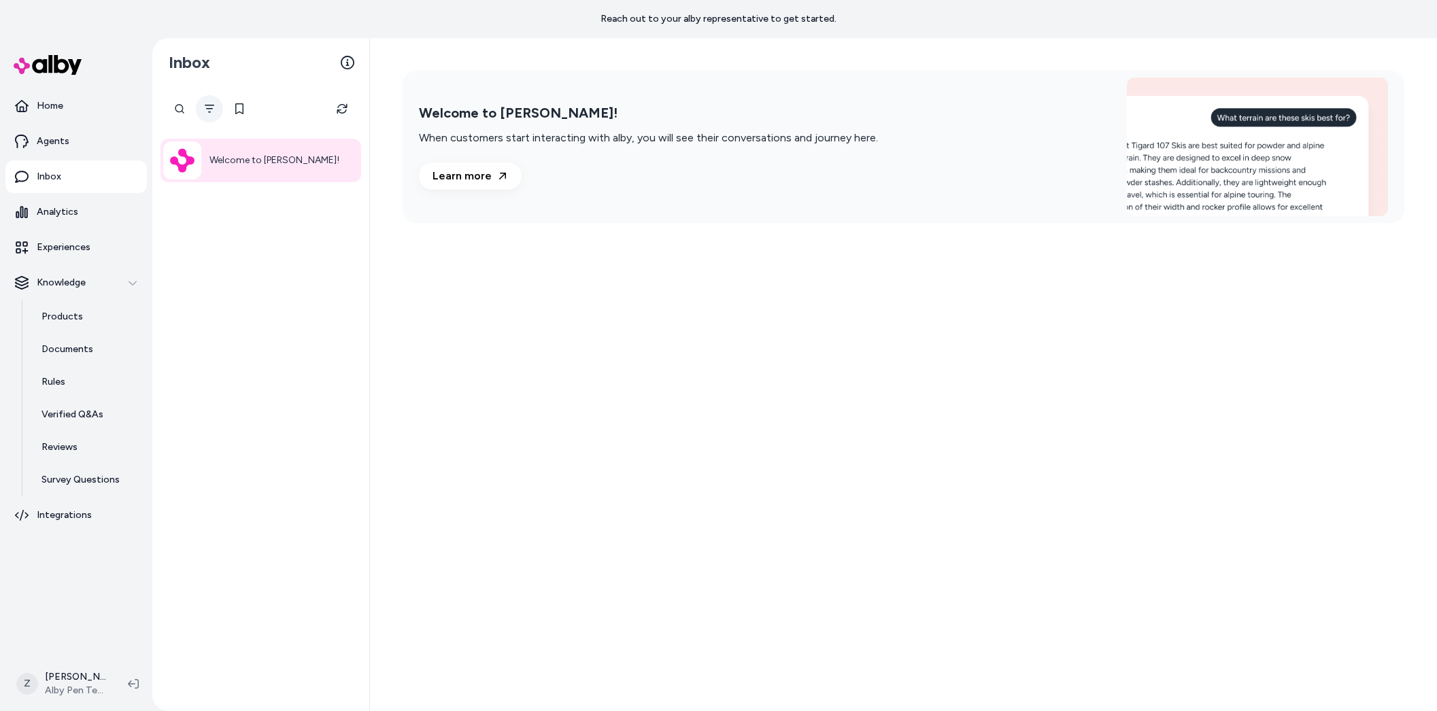
click at [208, 107] on icon "Filter" at bounding box center [209, 108] width 11 height 11
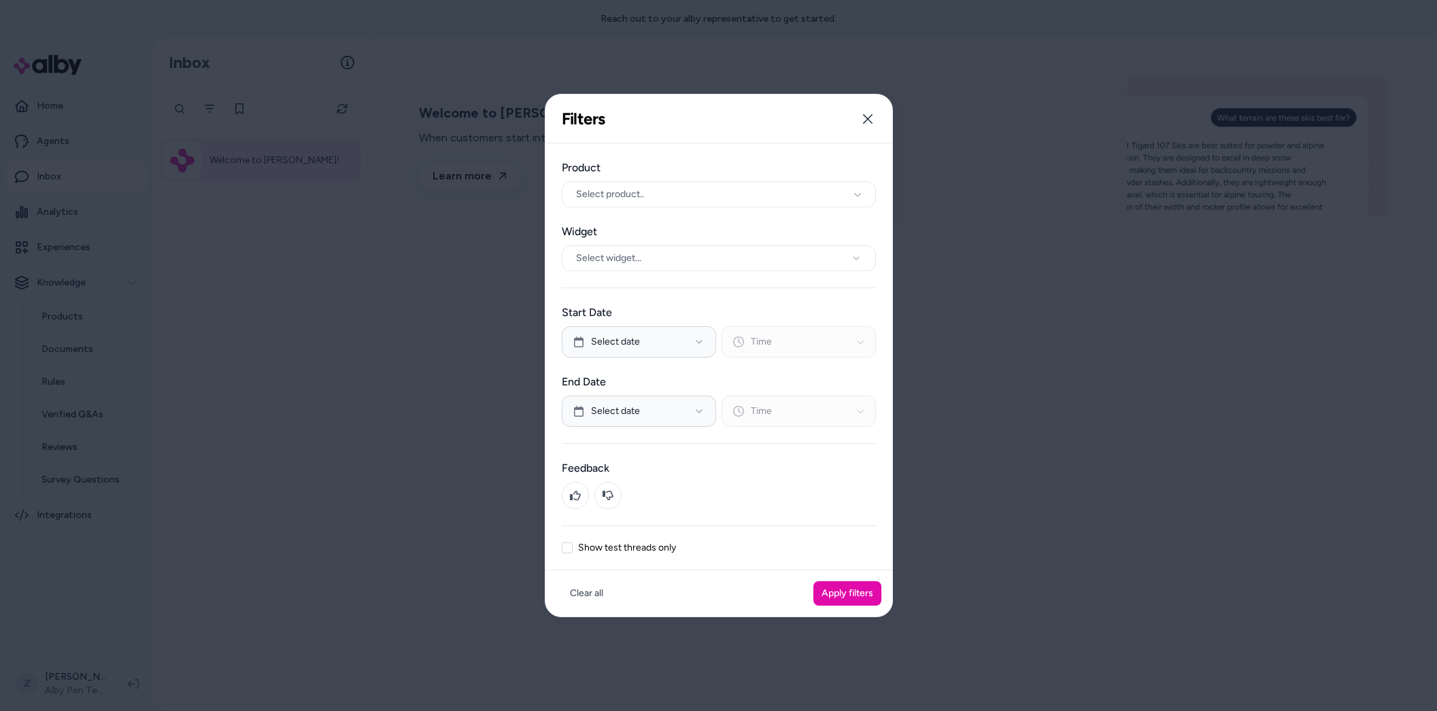
click at [611, 548] on label "Show test threads only" at bounding box center [627, 548] width 98 height 10
click at [572, 548] on button "Show test threads only" at bounding box center [567, 548] width 11 height 11
click at [861, 597] on button "Apply filters" at bounding box center [847, 593] width 68 height 24
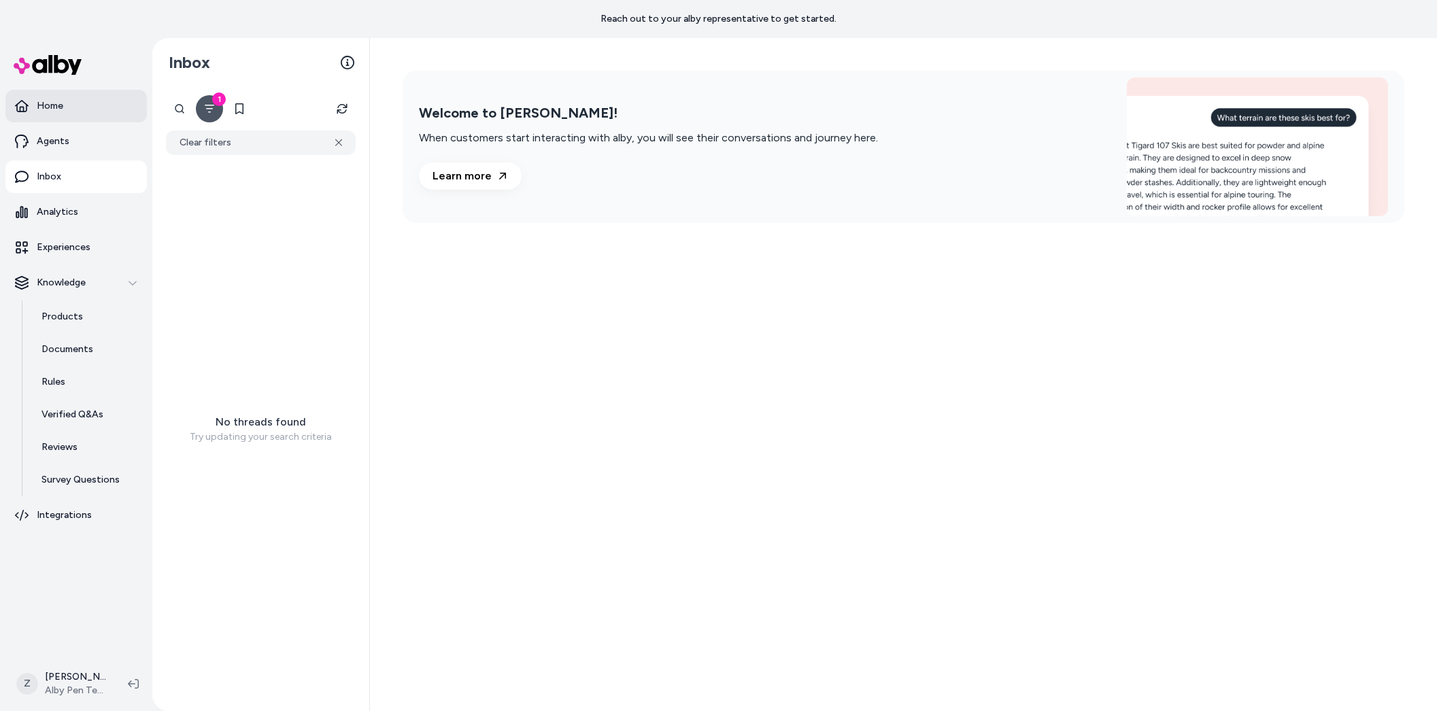
click at [52, 117] on link "Home" at bounding box center [75, 106] width 141 height 33
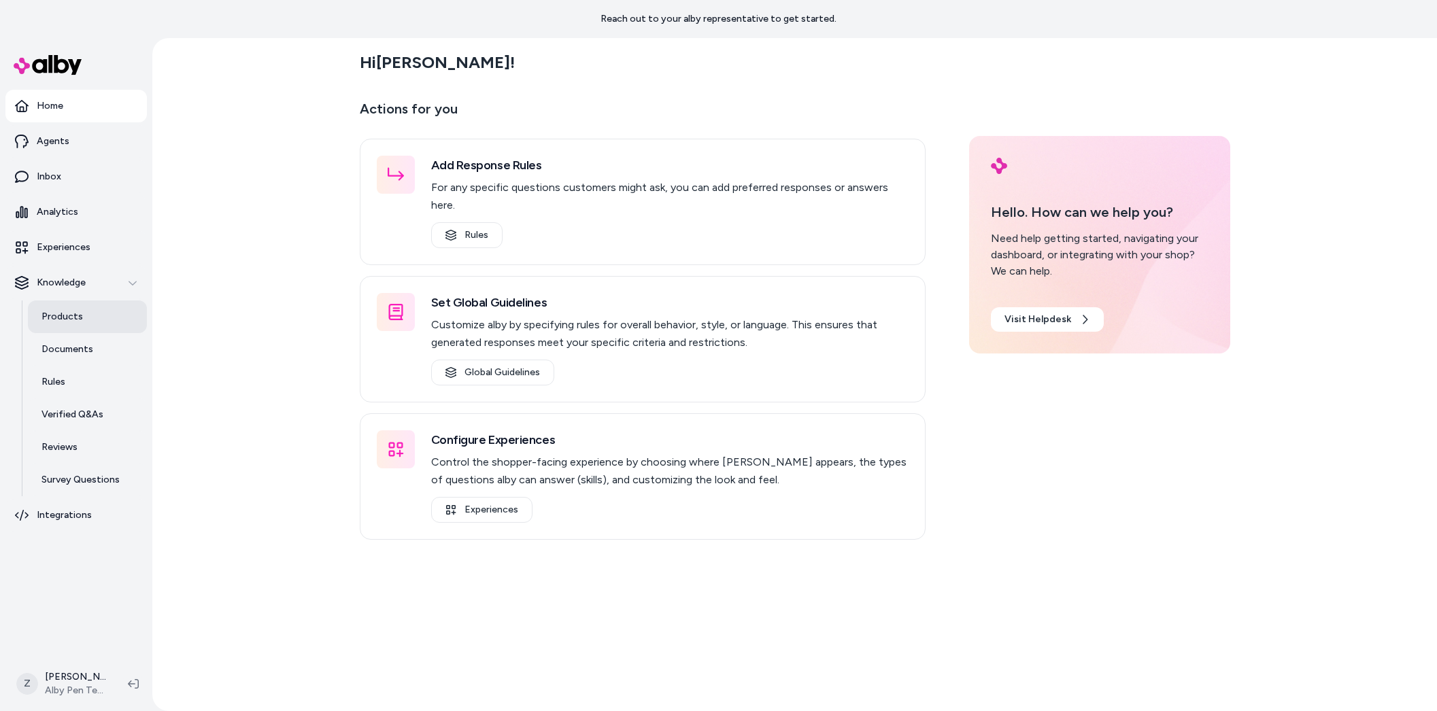
click at [62, 317] on p "Products" at bounding box center [61, 317] width 41 height 14
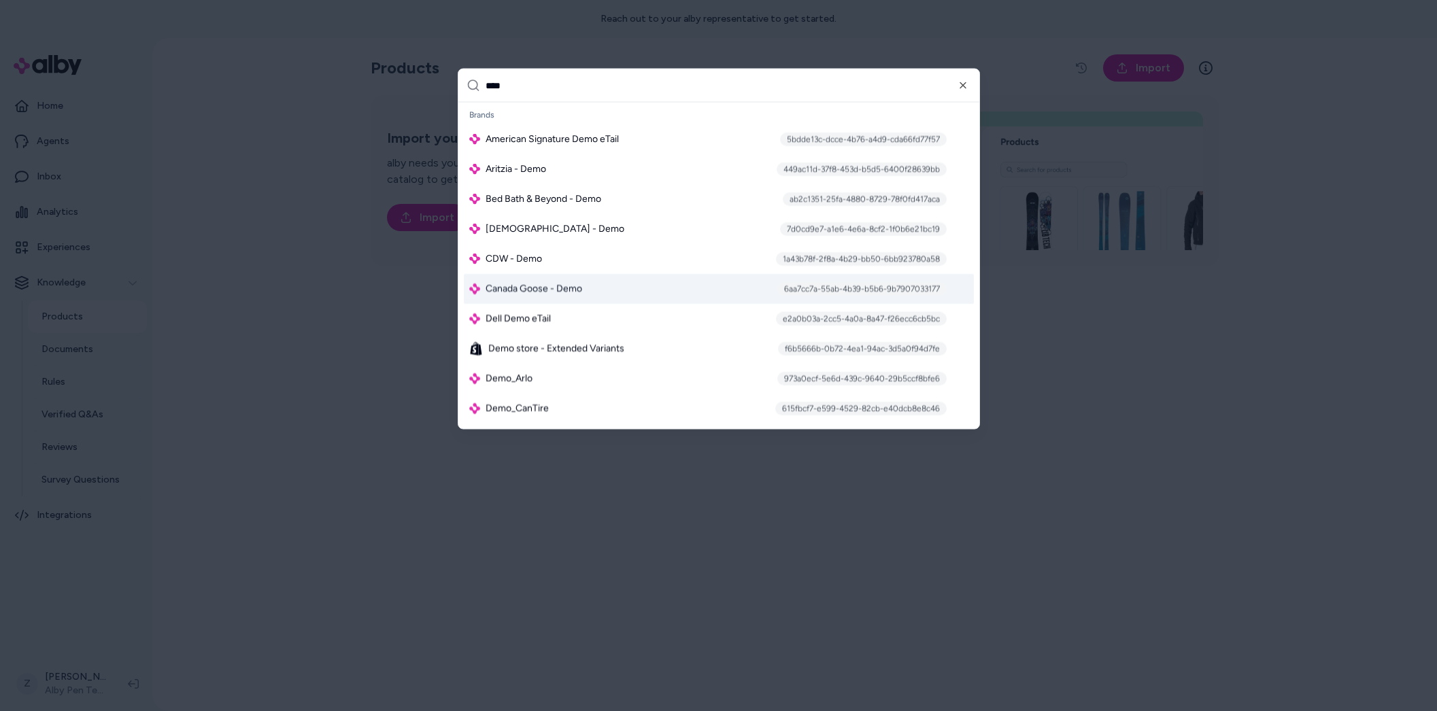
type input "****"
click at [581, 284] on span "Canada Goose - Demo" at bounding box center [533, 289] width 97 height 14
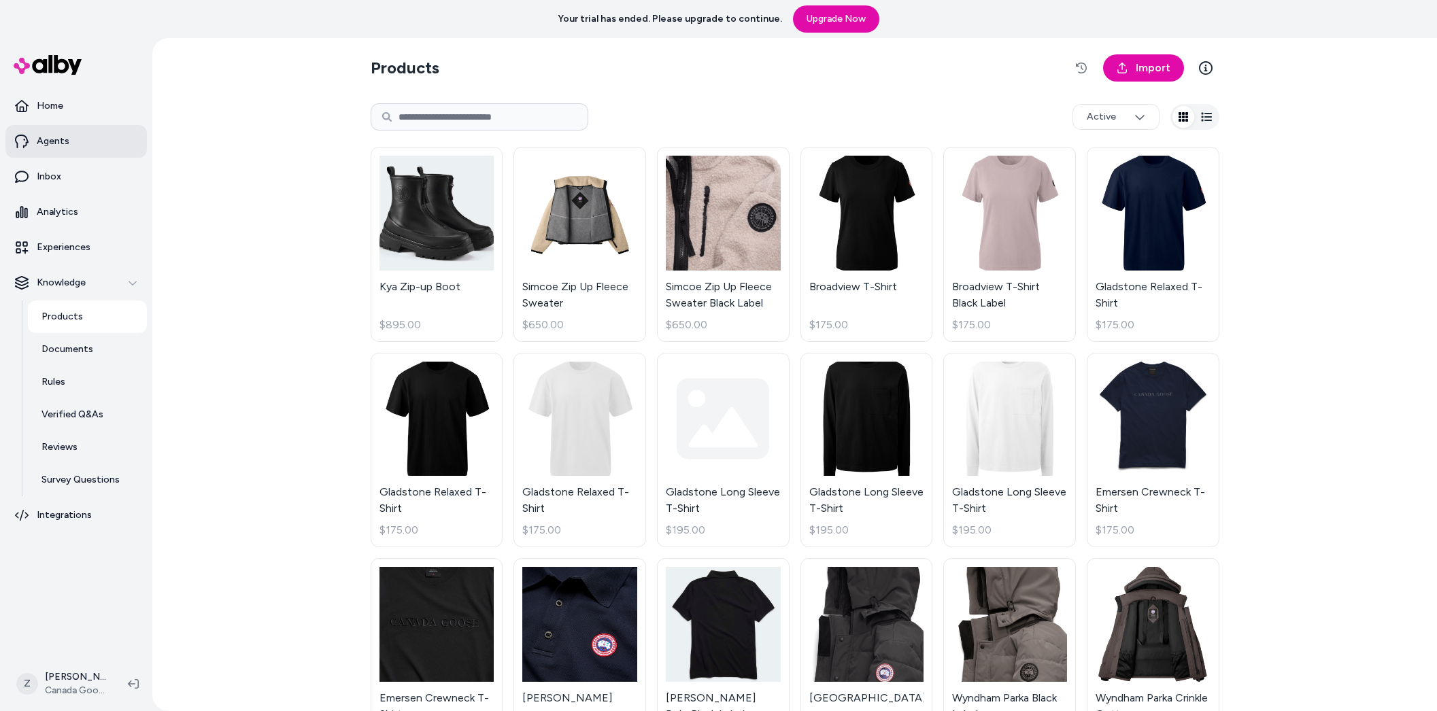
click at [98, 137] on link "Agents" at bounding box center [75, 141] width 141 height 33
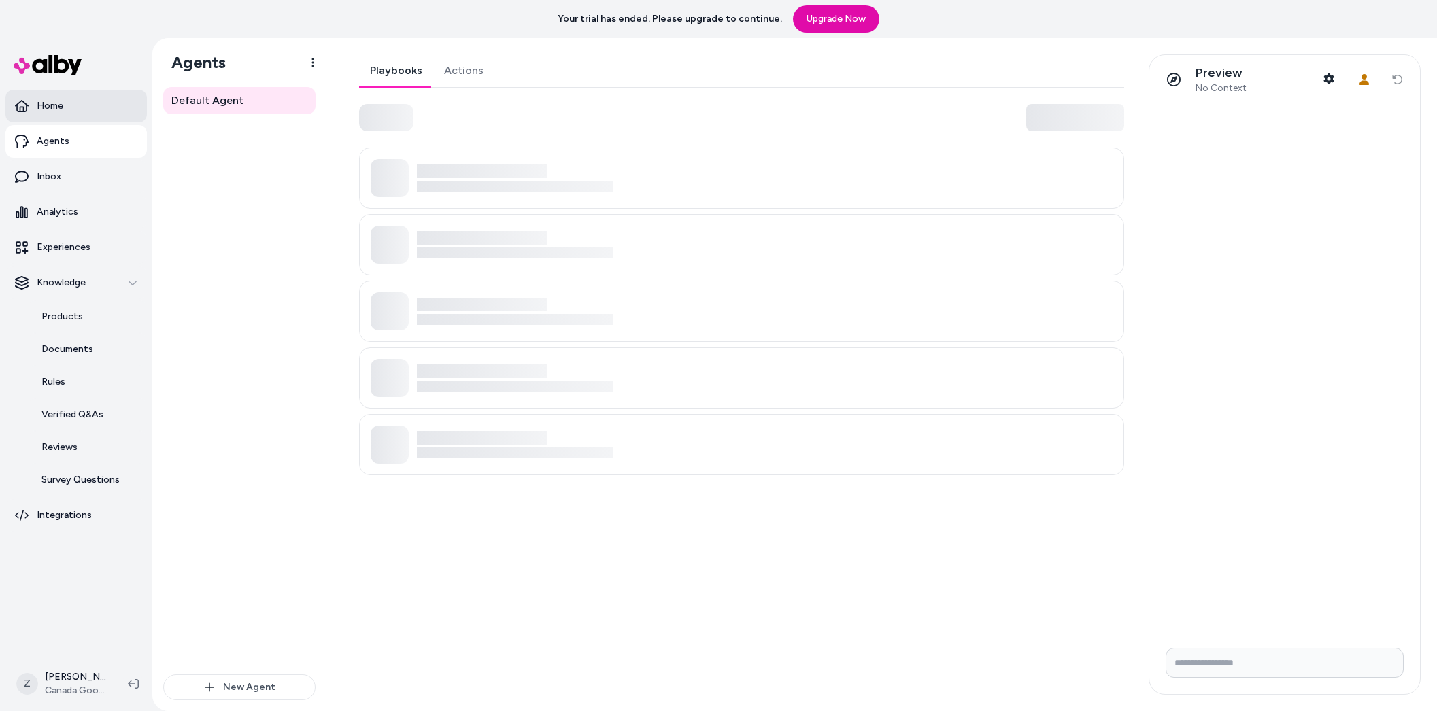
click at [108, 111] on link "Home" at bounding box center [75, 106] width 141 height 33
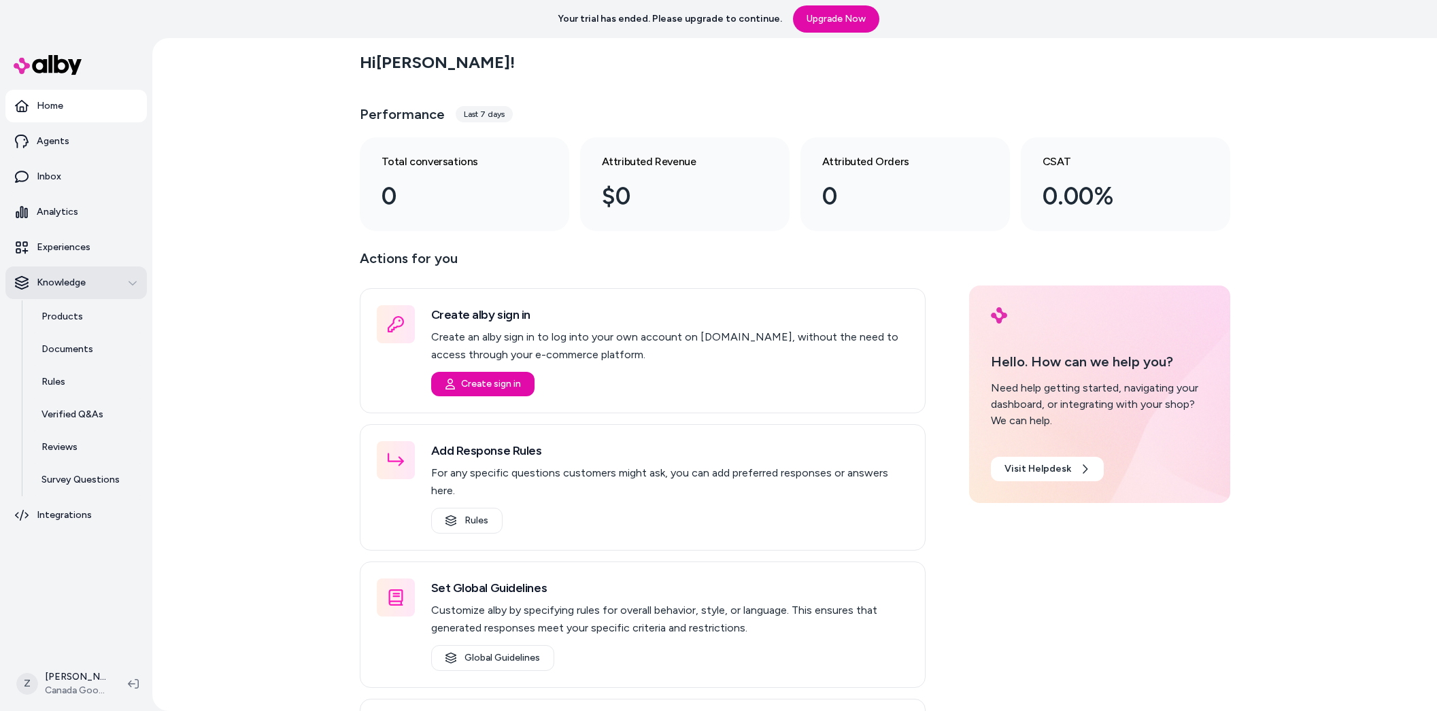
click at [101, 279] on div "Knowledge" at bounding box center [76, 283] width 122 height 14
click at [97, 273] on button "Knowledge" at bounding box center [75, 283] width 141 height 33
click at [74, 686] on html "Your trial has ended. Please upgrade to continue. Upgrade Now Home Agents Inbox…" at bounding box center [718, 355] width 1437 height 711
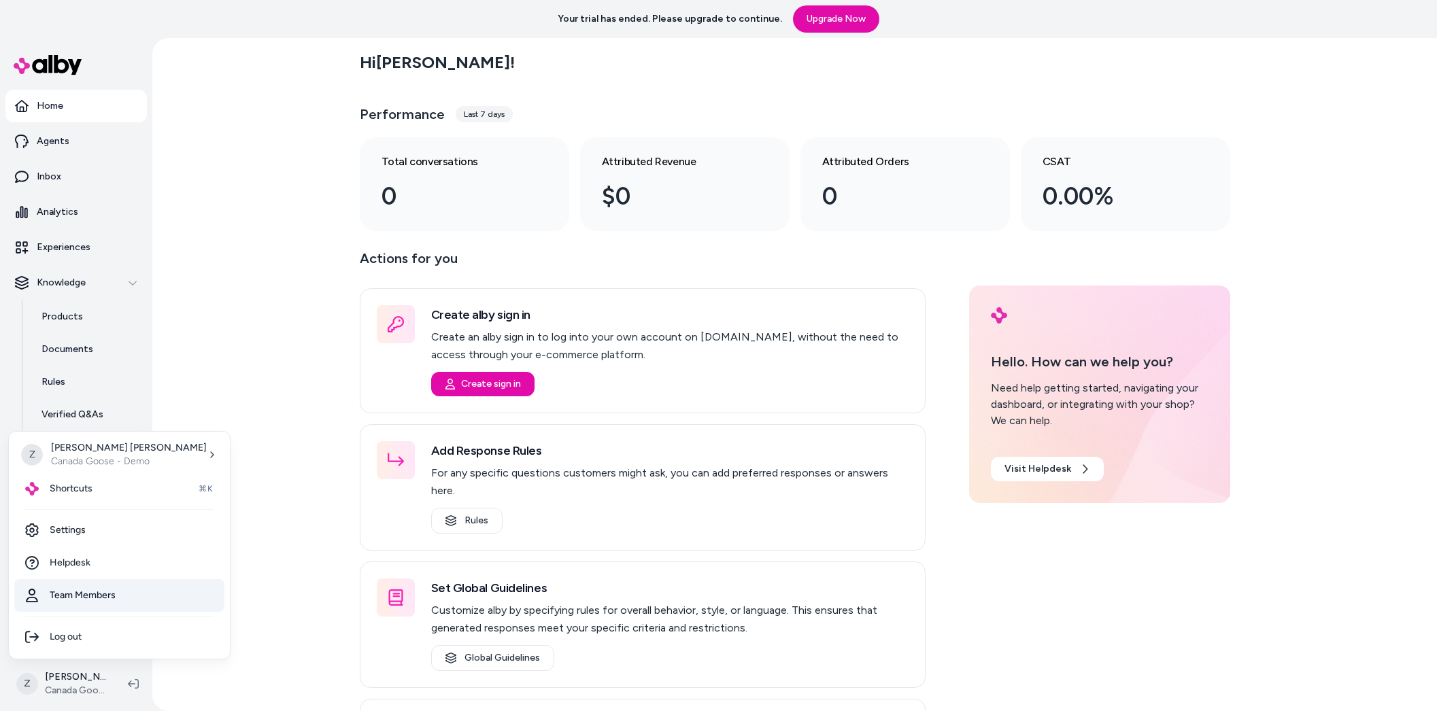
click at [92, 594] on link "Team Members" at bounding box center [119, 595] width 210 height 33
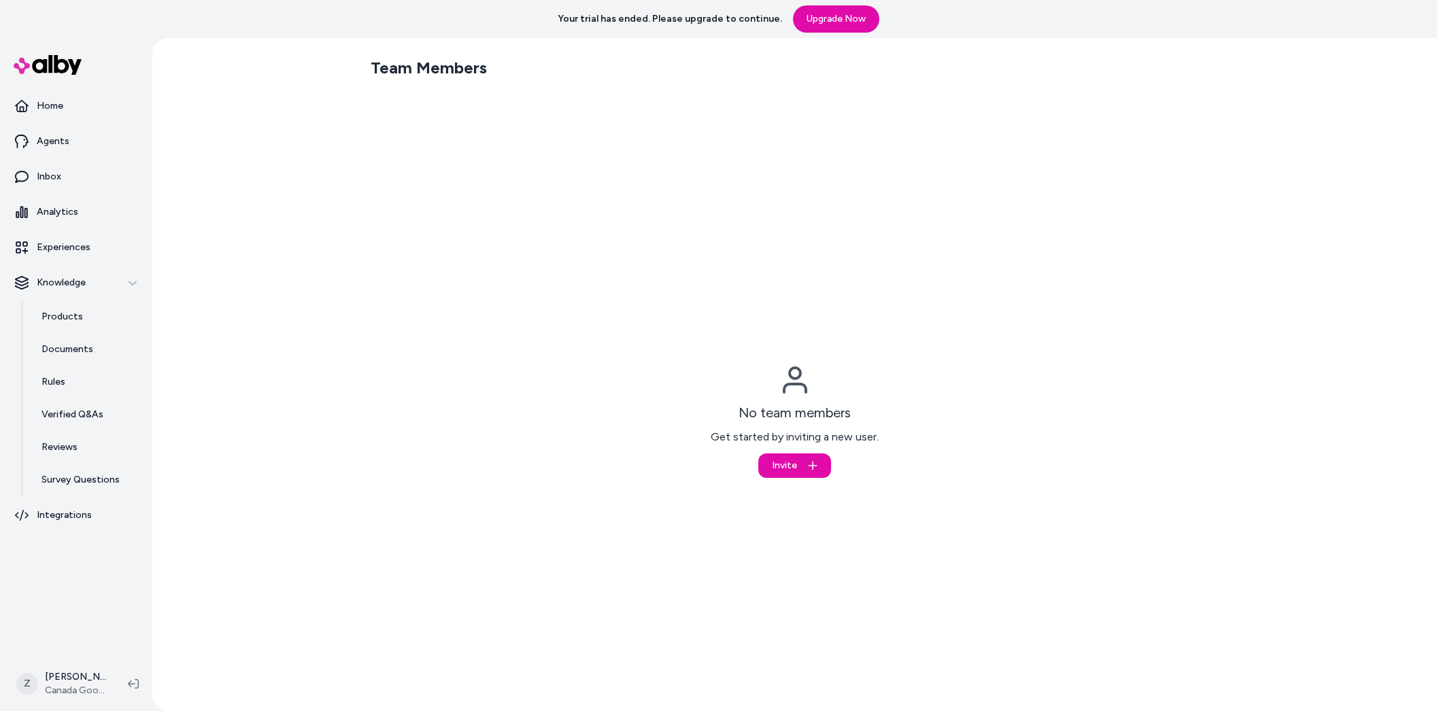
click at [778, 447] on div "No team members Get started by inviting a new user. Invite" at bounding box center [795, 421] width 168 height 114
click at [779, 461] on span "Invite" at bounding box center [784, 466] width 25 height 14
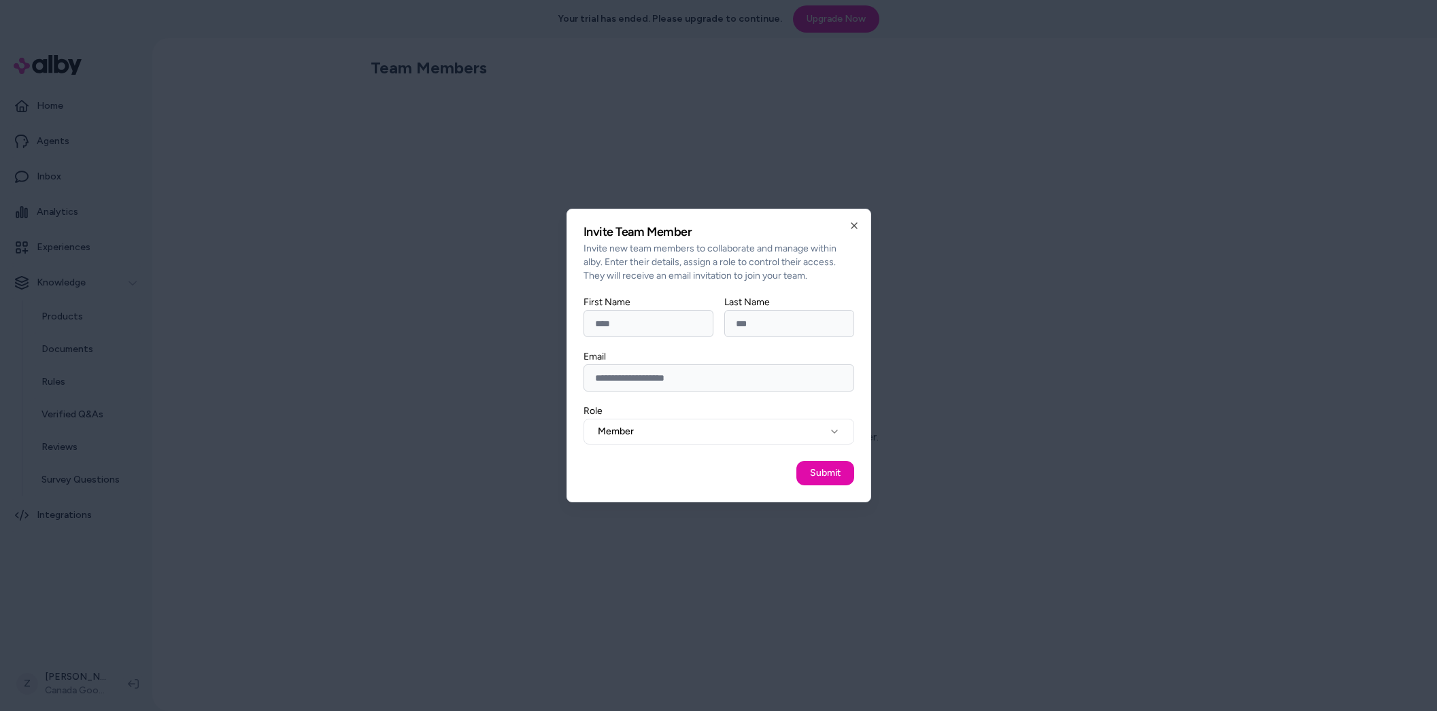
click at [628, 325] on input "First Name" at bounding box center [648, 323] width 130 height 27
type input "******"
type input "****"
paste input "**********"
type input "**********"
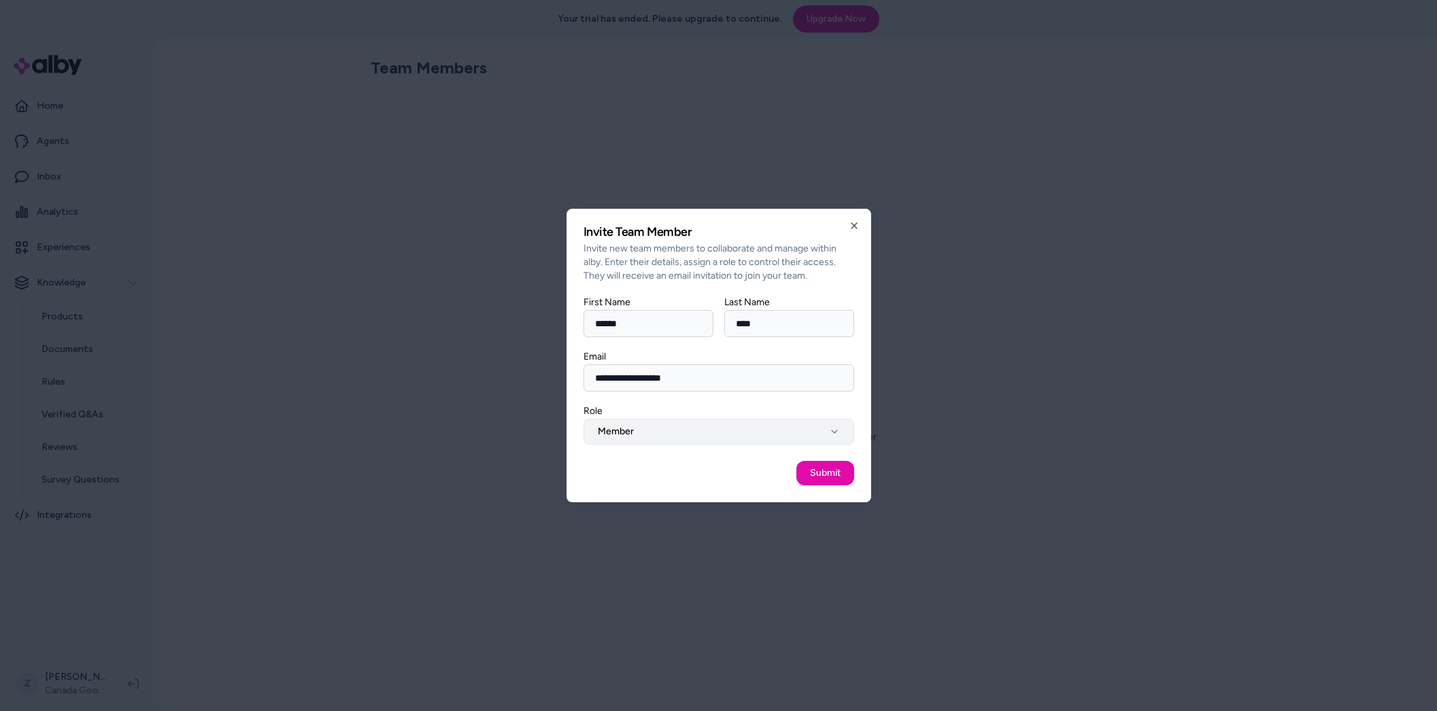
click at [695, 444] on body "**********" at bounding box center [718, 355] width 1437 height 711
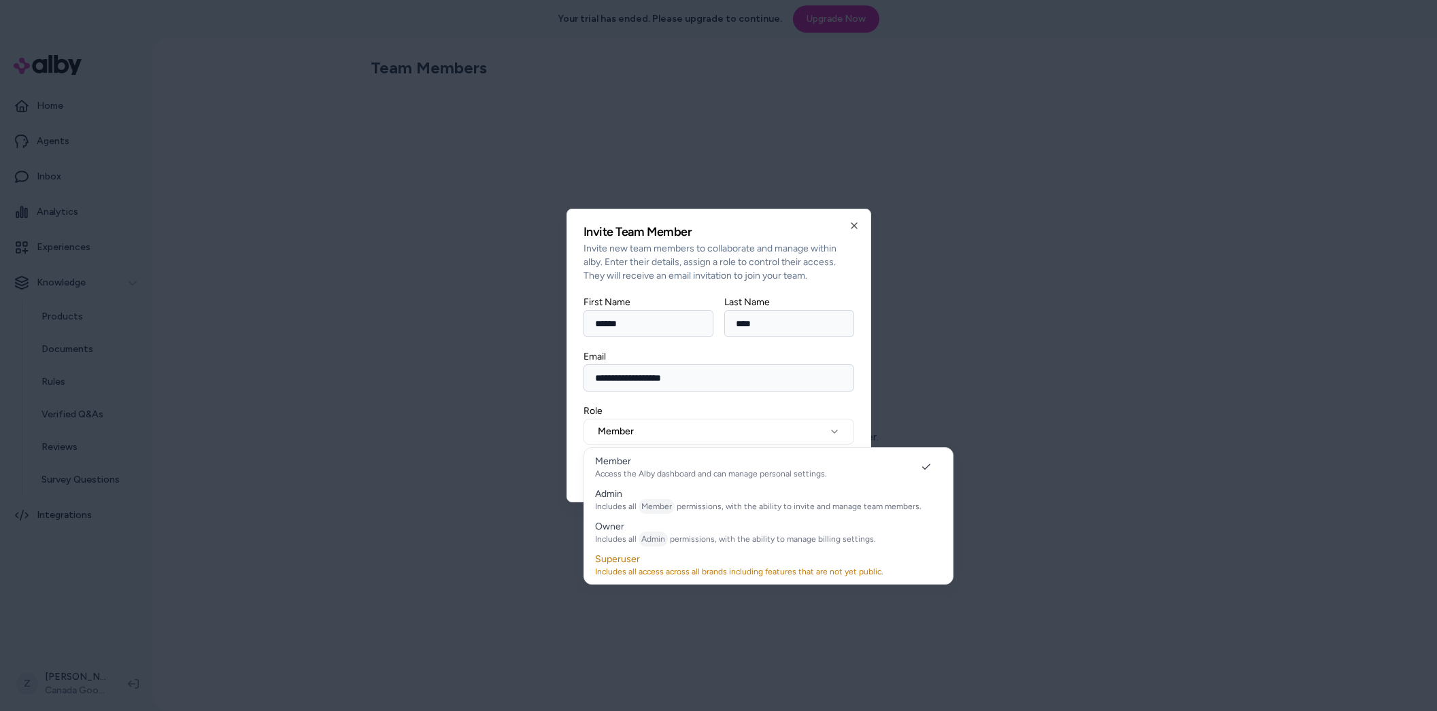
select select "*****"
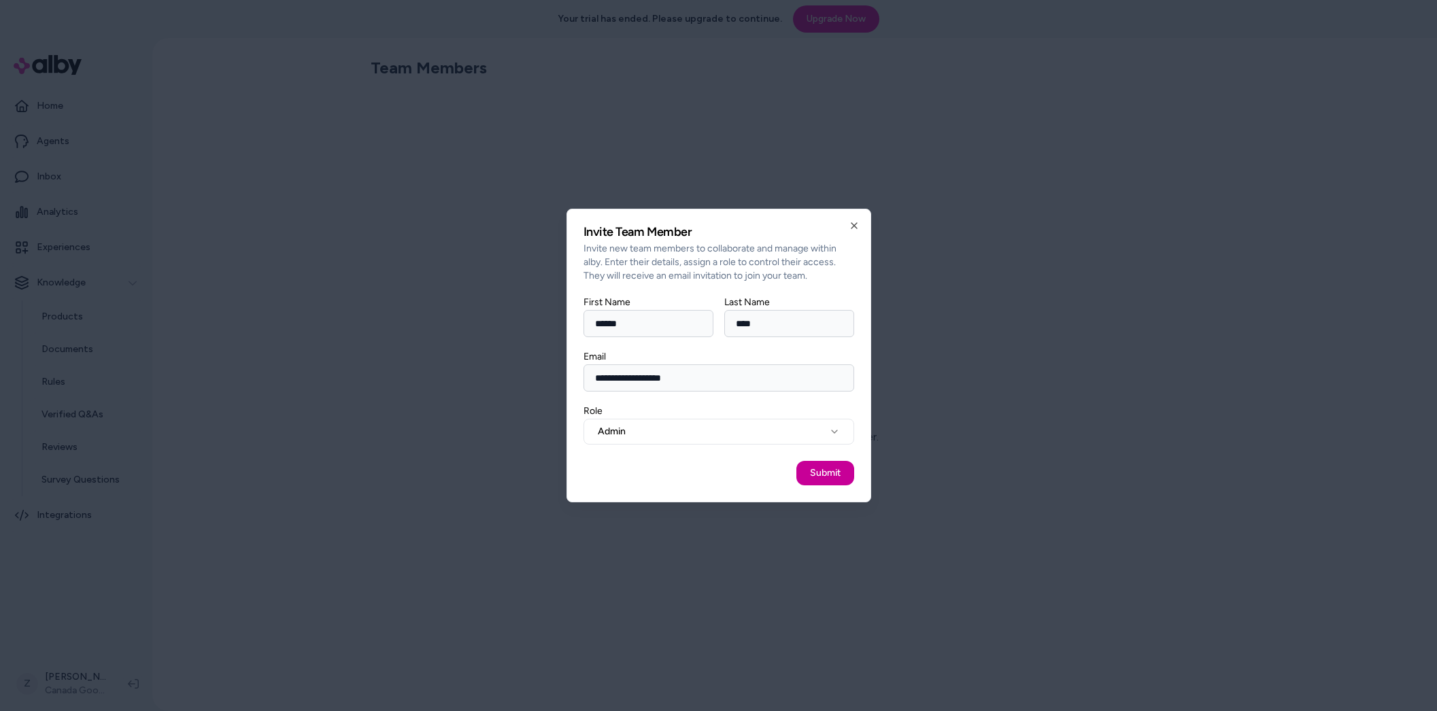
click at [802, 473] on button "Submit" at bounding box center [825, 473] width 58 height 24
